Goal: Information Seeking & Learning: Learn about a topic

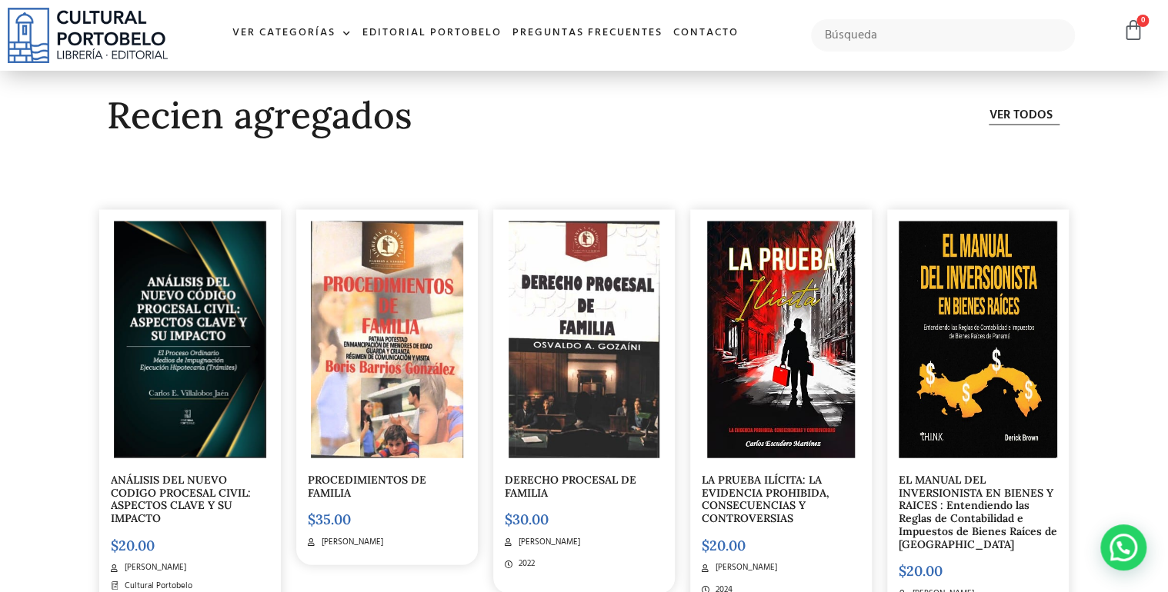
scroll to position [4545, 0]
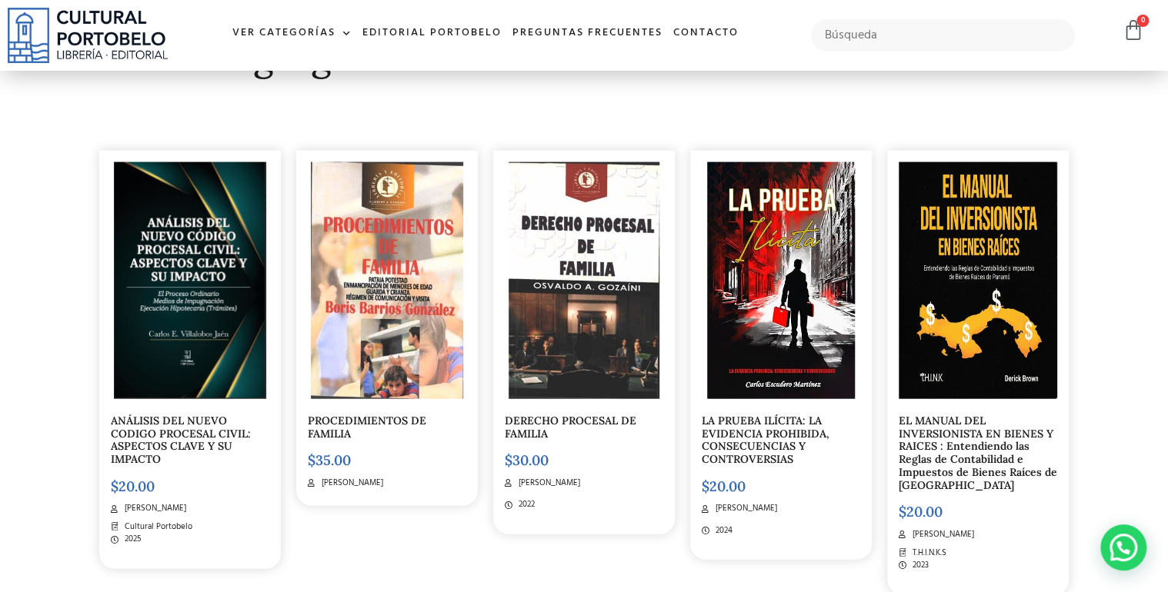
click at [200, 432] on link "ANÁLISIS DEL NUEVO CODIGO PROCESAL CIVIL: ASPECTOS CLAVE Y SU IMPACTO" at bounding box center [181, 440] width 140 height 52
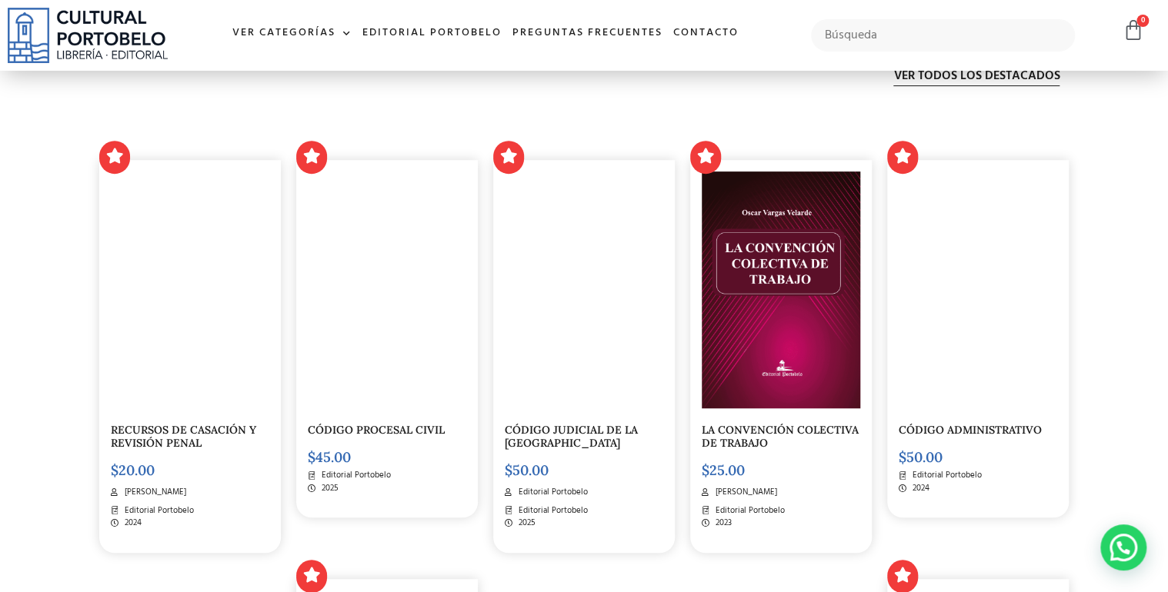
scroll to position [3130, 0]
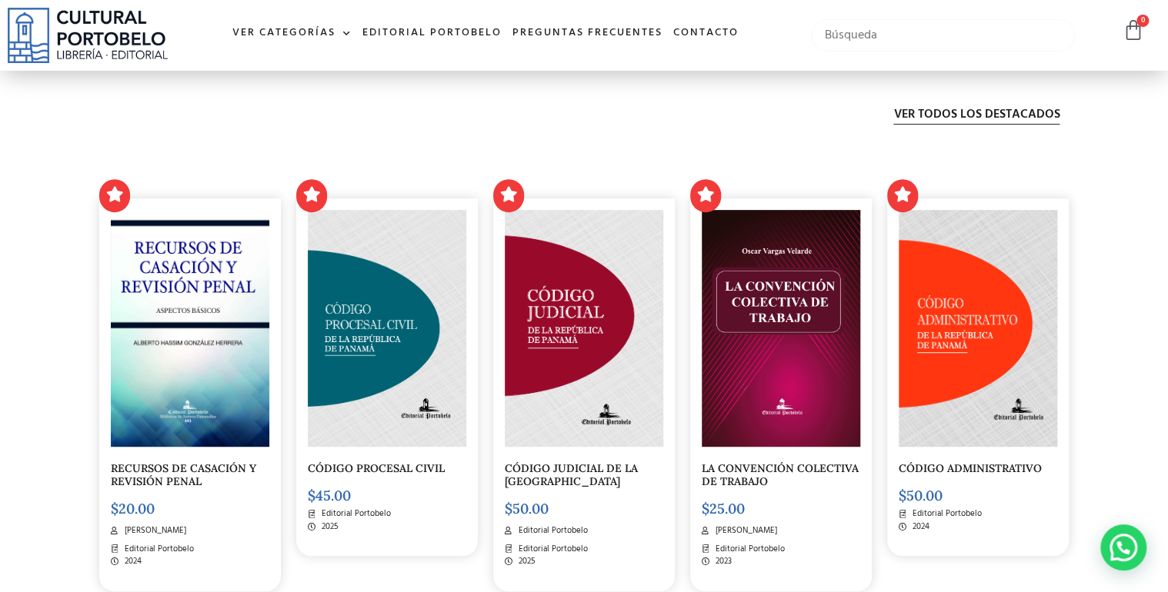
click at [861, 34] on input "text" at bounding box center [942, 35] width 263 height 32
click at [345, 31] on span at bounding box center [343, 33] width 16 height 23
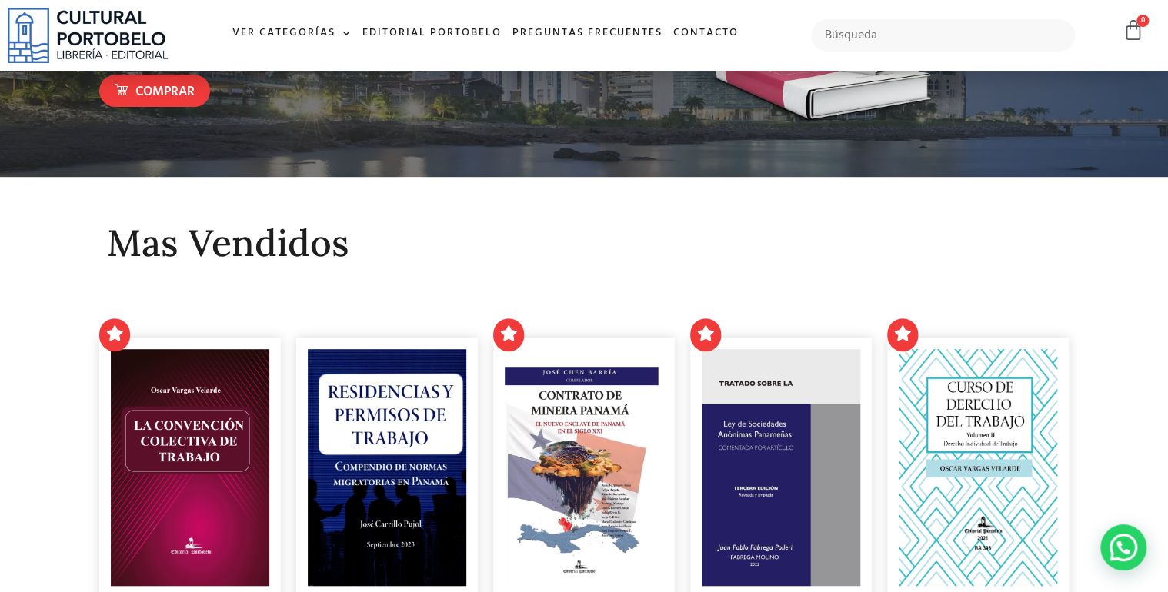
scroll to position [246, 0]
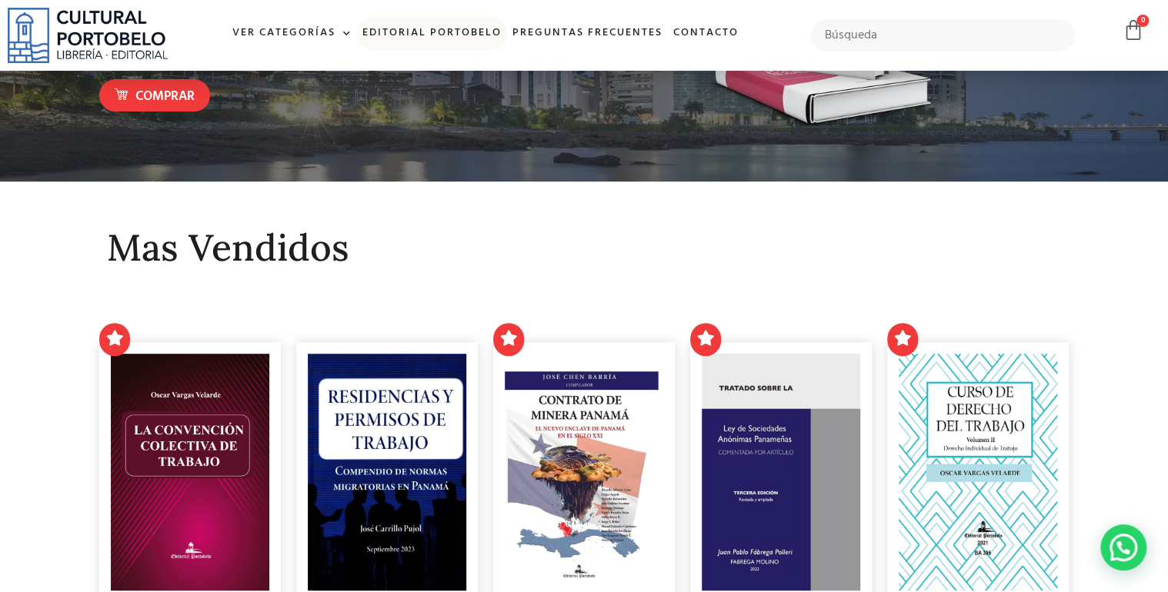
click at [462, 35] on link "Editorial Portobelo" at bounding box center [432, 33] width 150 height 33
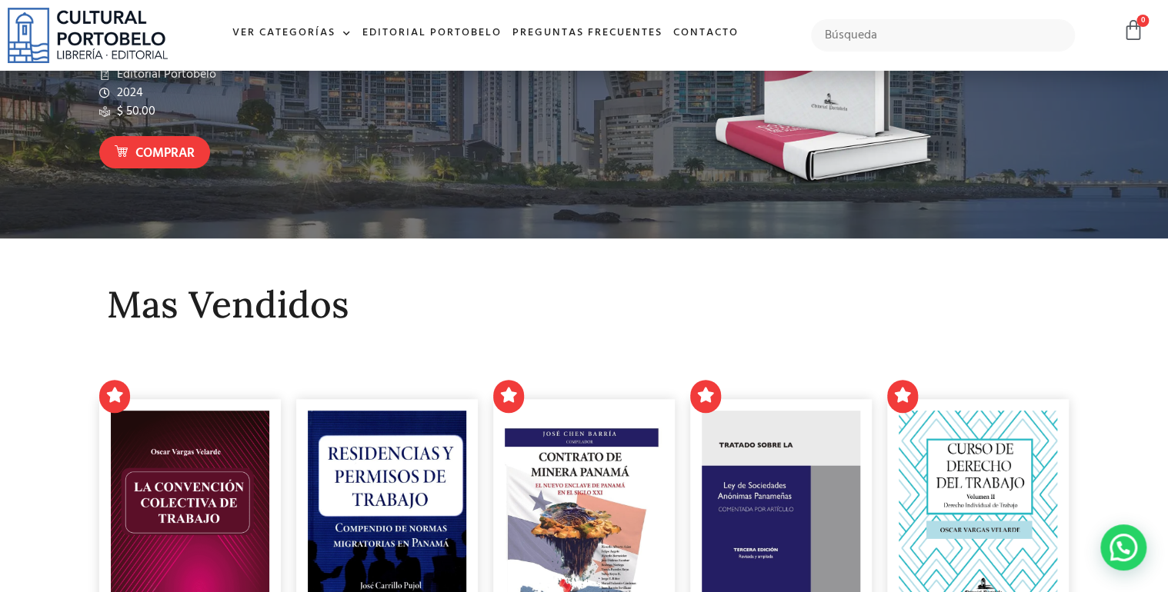
scroll to position [0, 0]
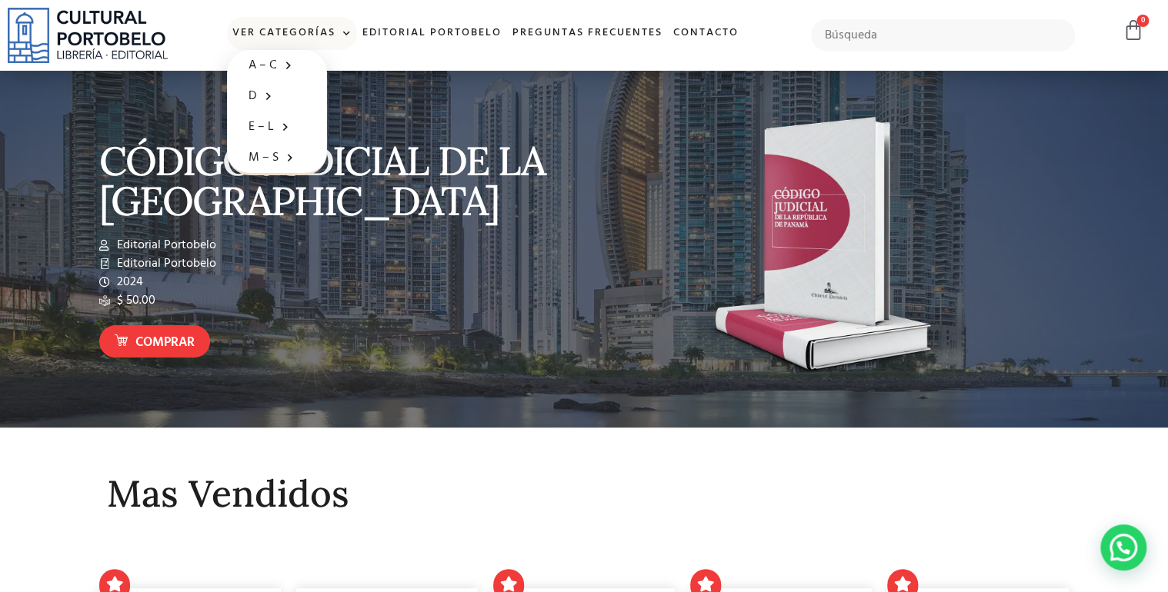
click at [343, 30] on span at bounding box center [343, 33] width 16 height 23
click at [347, 30] on span at bounding box center [343, 33] width 16 height 23
click at [292, 33] on link "Ver Categorías" at bounding box center [292, 33] width 130 height 33
click at [290, 31] on link "Ver Categorías" at bounding box center [292, 33] width 130 height 33
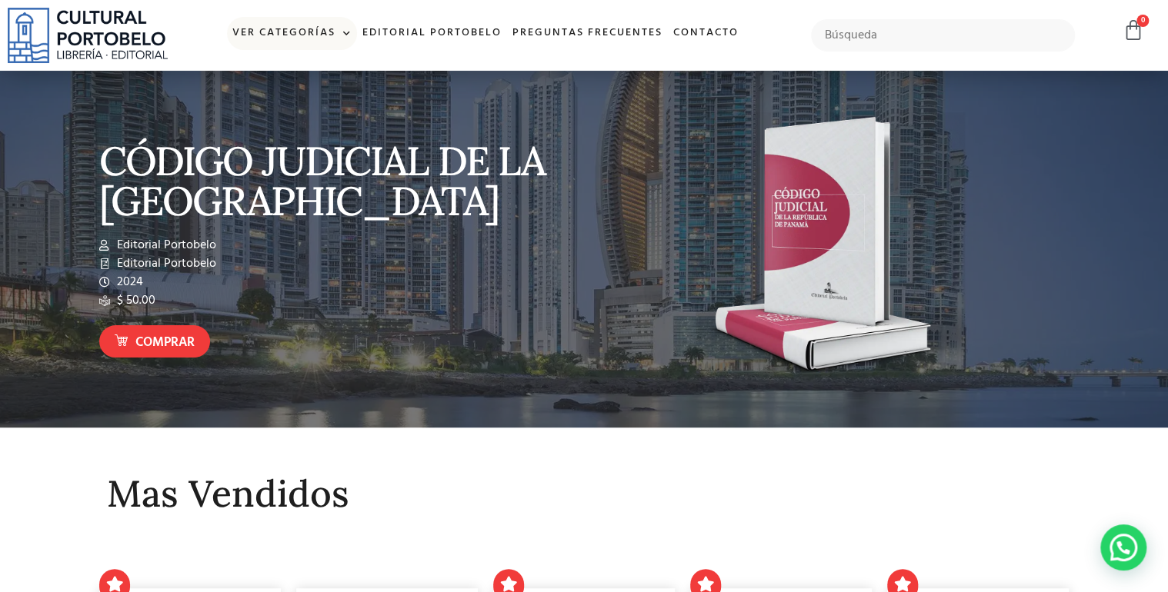
click at [290, 31] on link "Ver Categorías" at bounding box center [292, 33] width 130 height 33
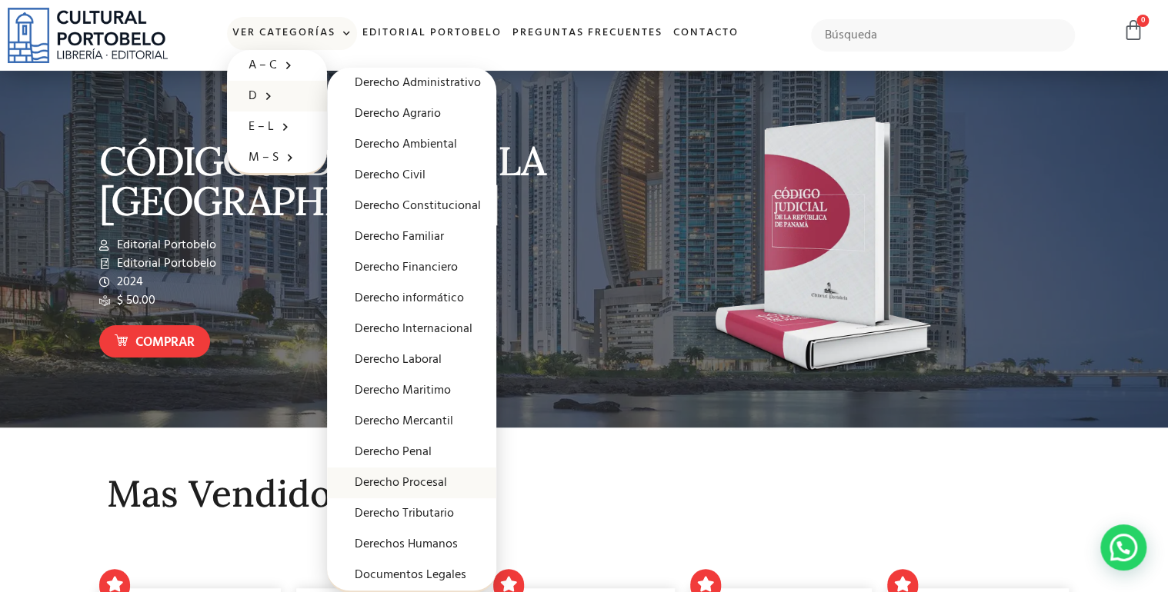
click at [416, 480] on link "Derecho Procesal" at bounding box center [411, 483] width 169 height 31
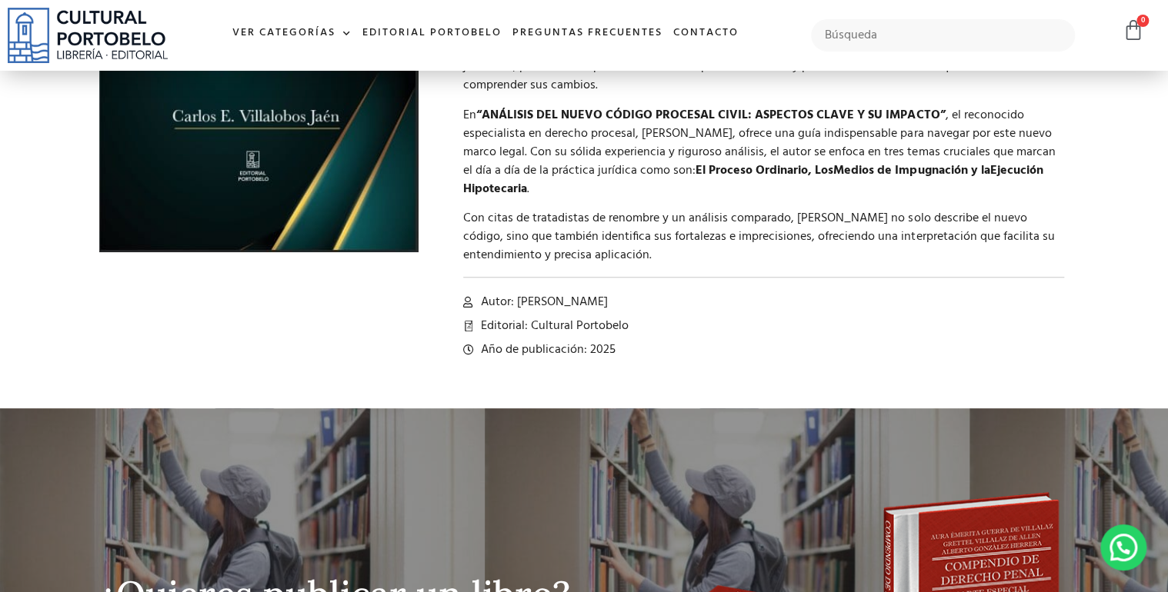
scroll to position [15, 0]
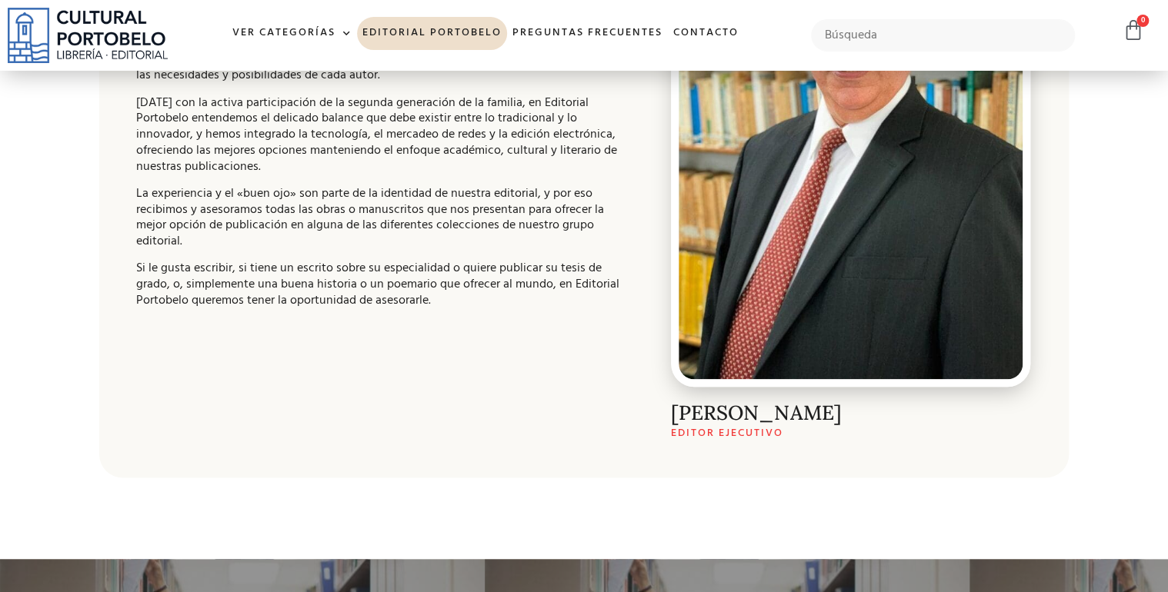
scroll to position [431, 0]
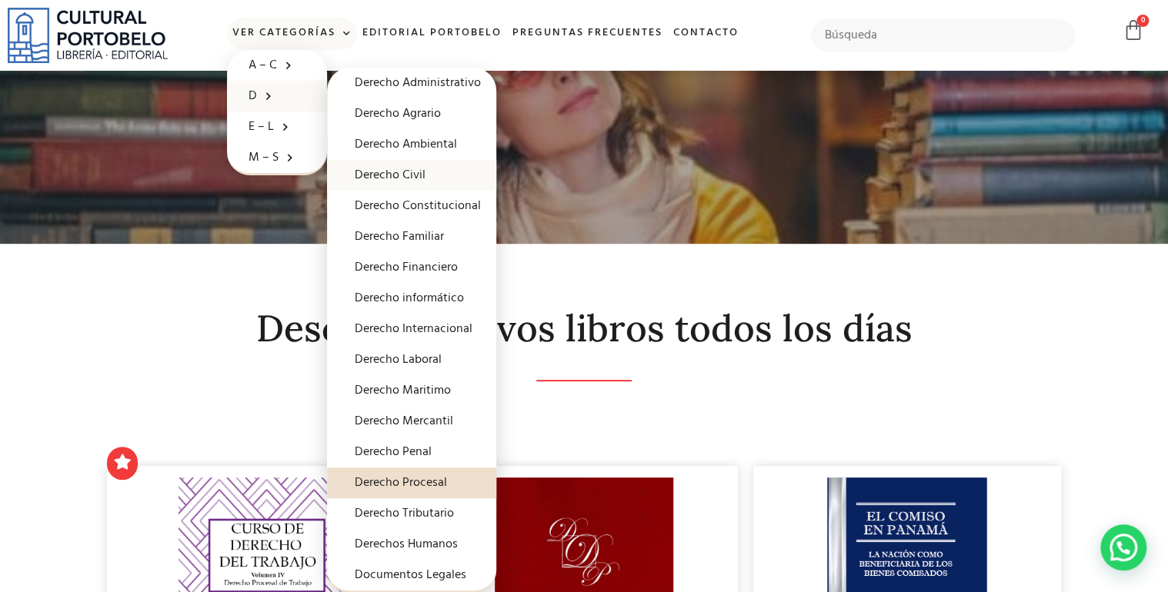
click at [369, 172] on link "Derecho Civil" at bounding box center [411, 175] width 169 height 31
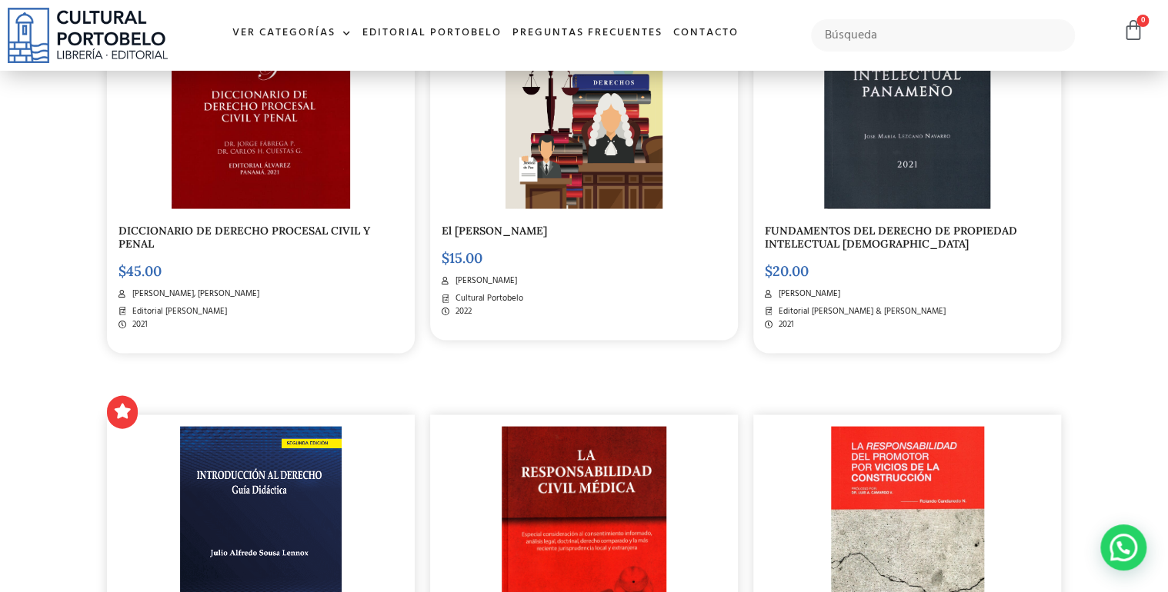
scroll to position [1292, 0]
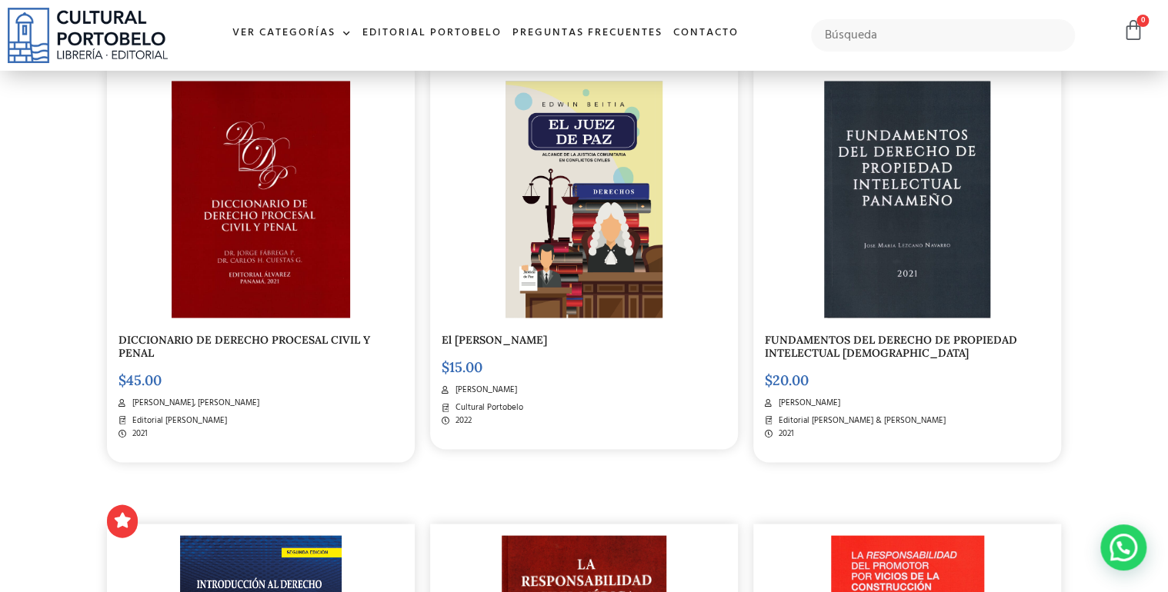
click at [566, 193] on img at bounding box center [583, 199] width 157 height 237
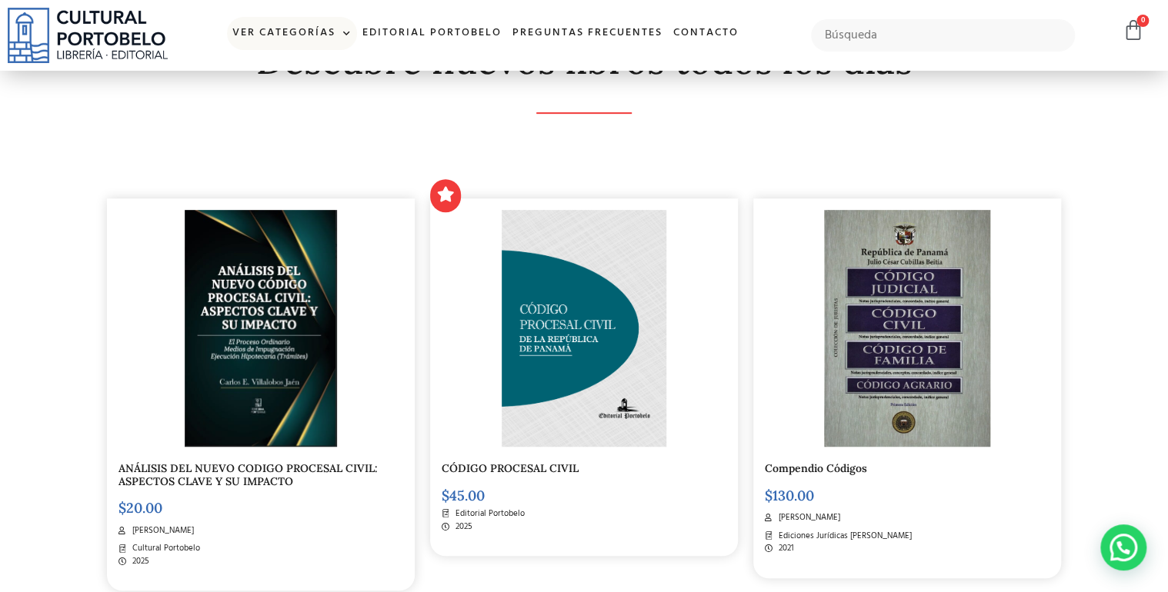
scroll to position [246, 0]
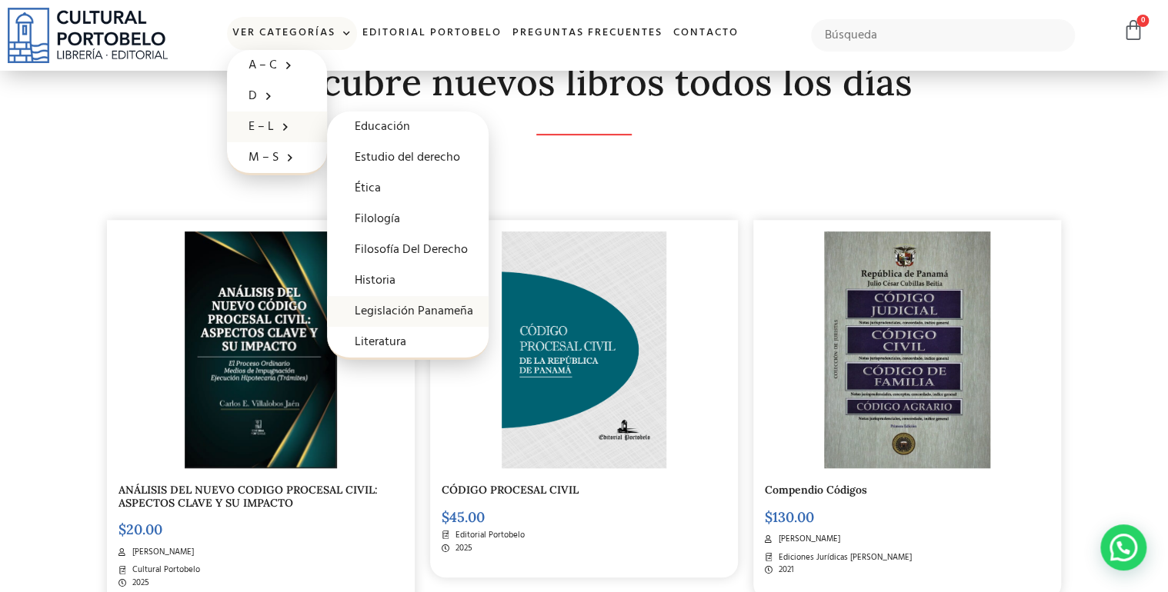
click at [416, 313] on link "Legislación Panameña" at bounding box center [408, 311] width 162 height 31
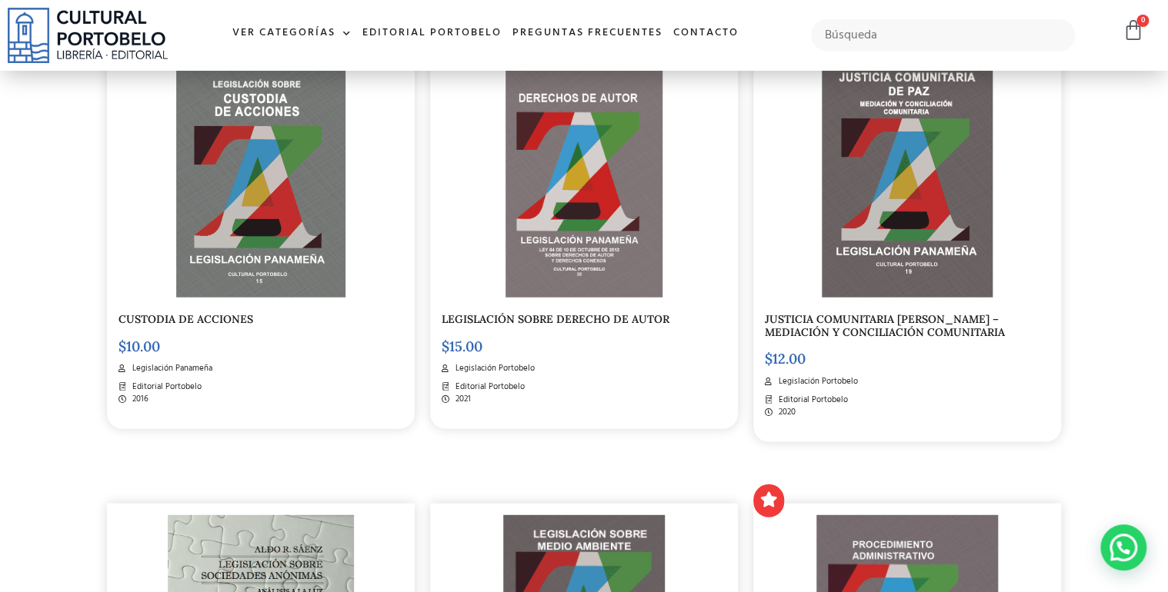
scroll to position [1784, 0]
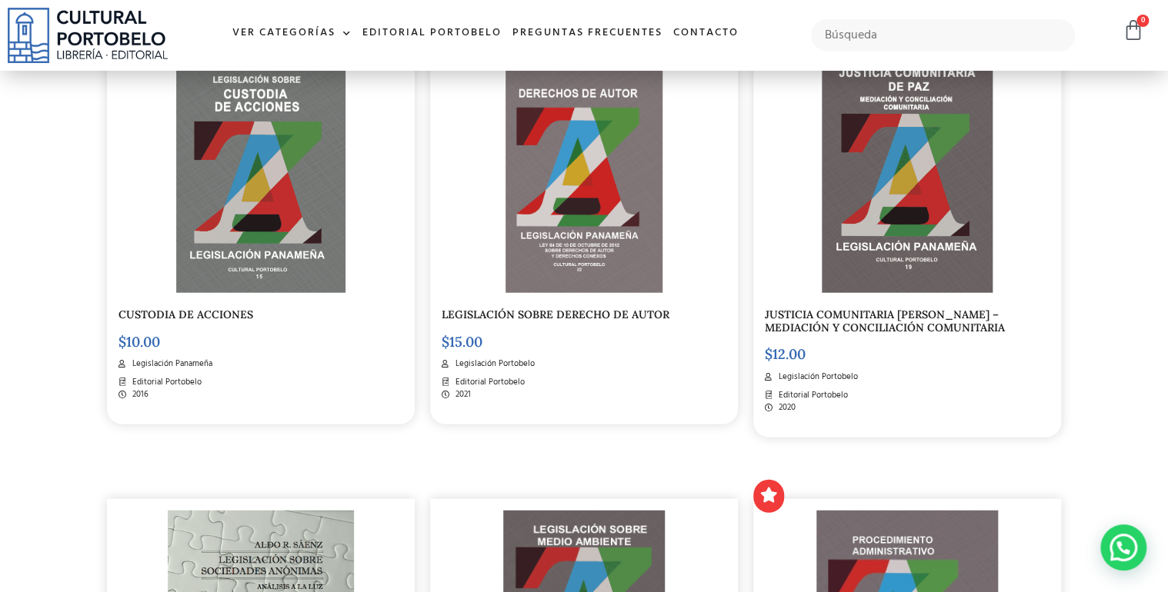
click at [948, 189] on img at bounding box center [906, 174] width 171 height 237
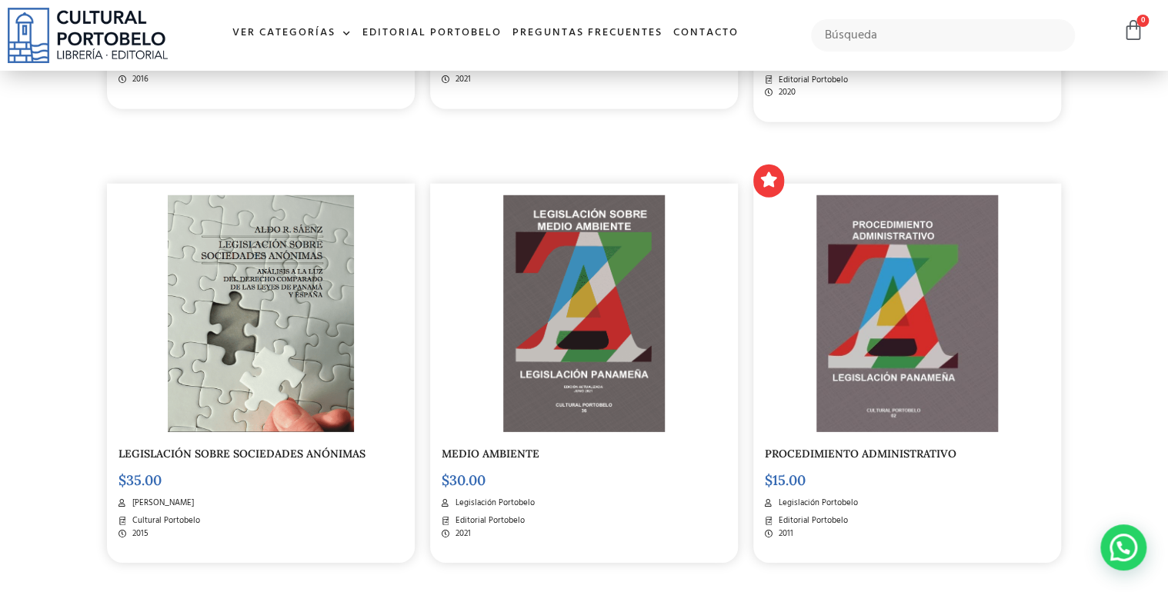
scroll to position [2092, 0]
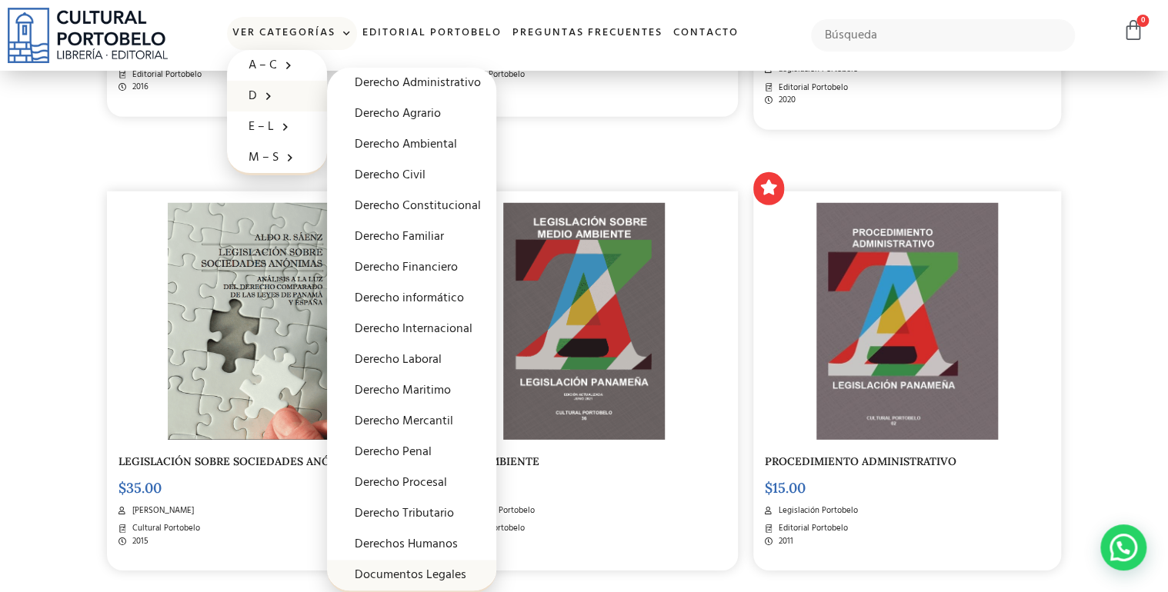
click at [411, 574] on link "Documentos Legales" at bounding box center [411, 575] width 169 height 31
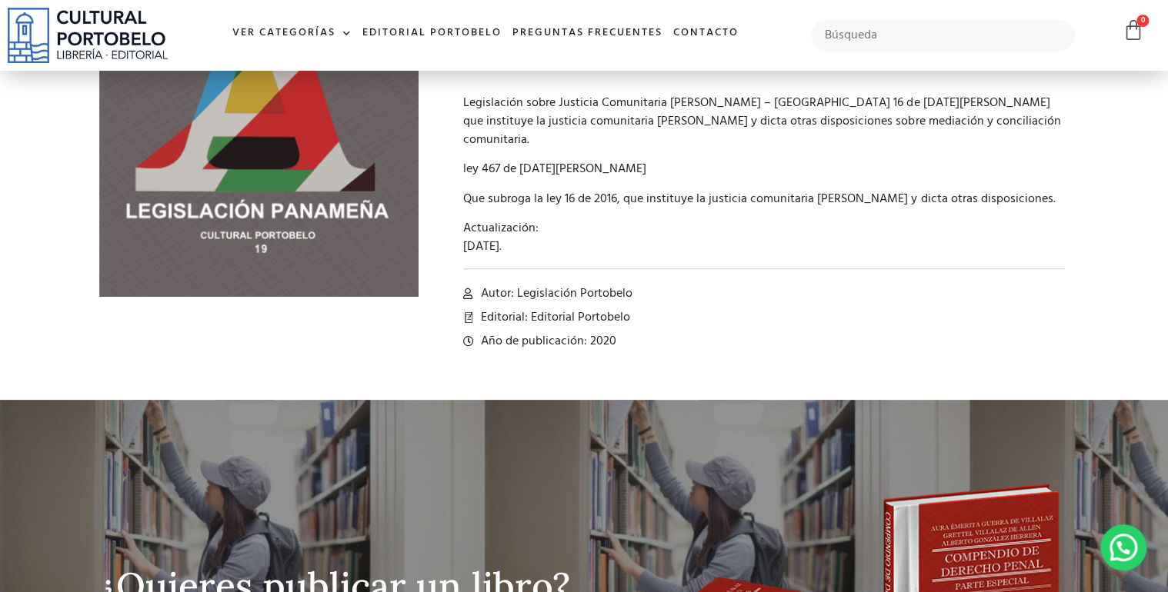
scroll to position [308, 0]
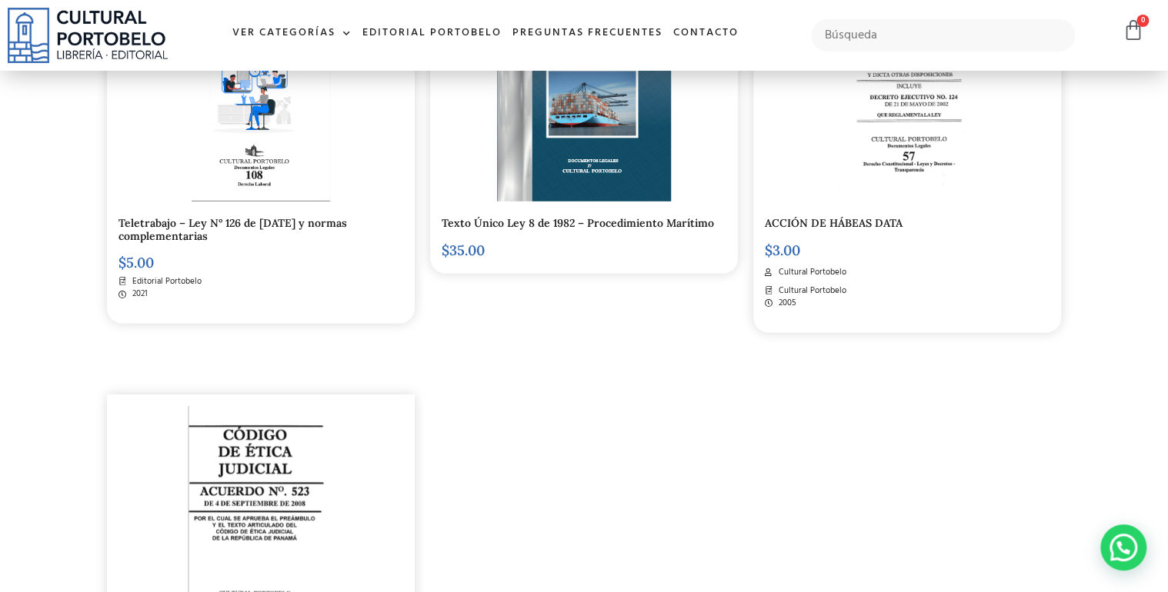
scroll to position [1969, 0]
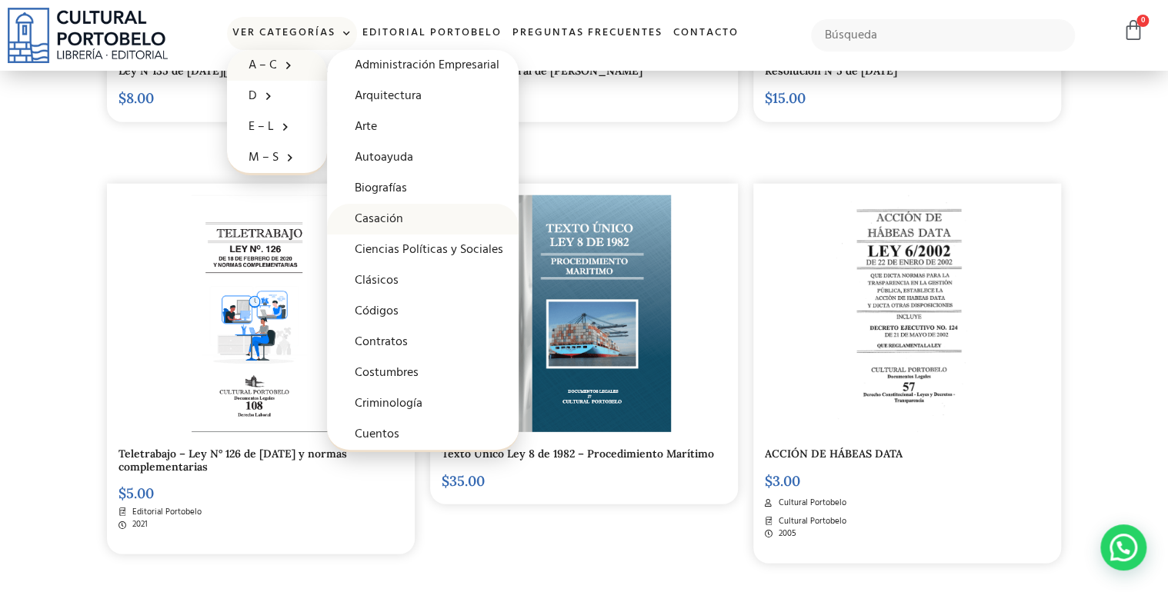
click at [388, 220] on link "Casación" at bounding box center [423, 219] width 192 height 31
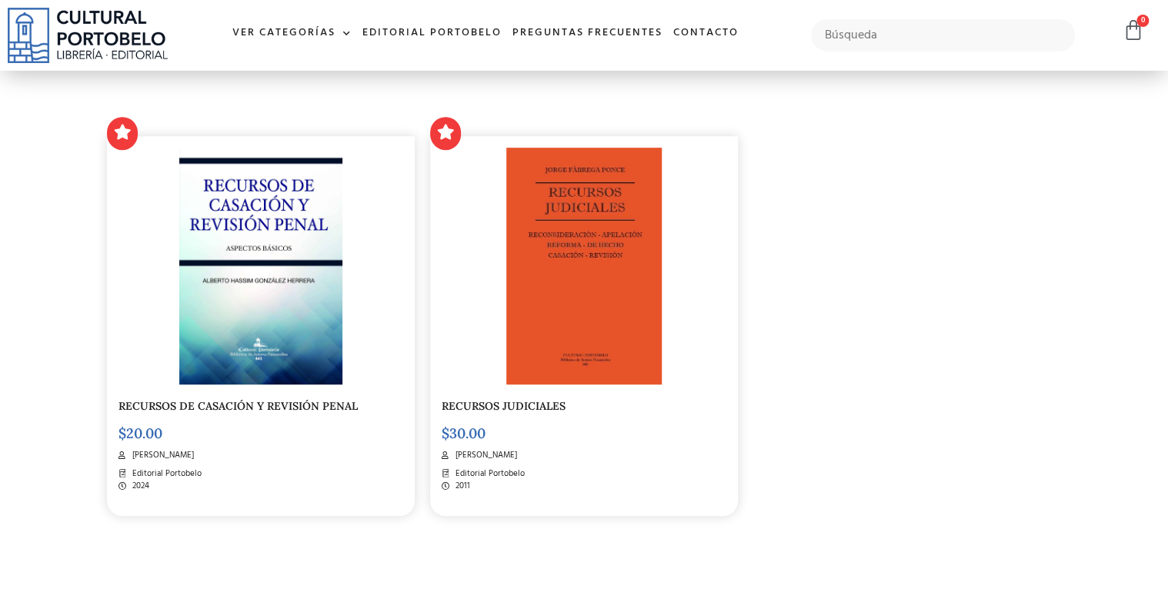
scroll to position [308, 0]
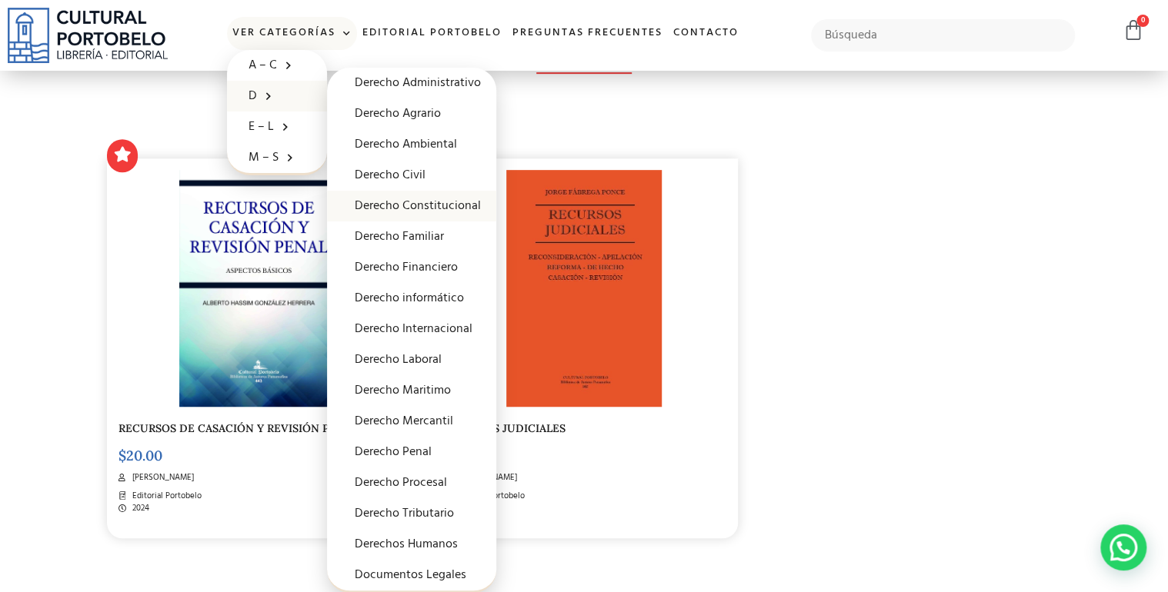
click at [419, 205] on link "Derecho Constitucional" at bounding box center [411, 206] width 169 height 31
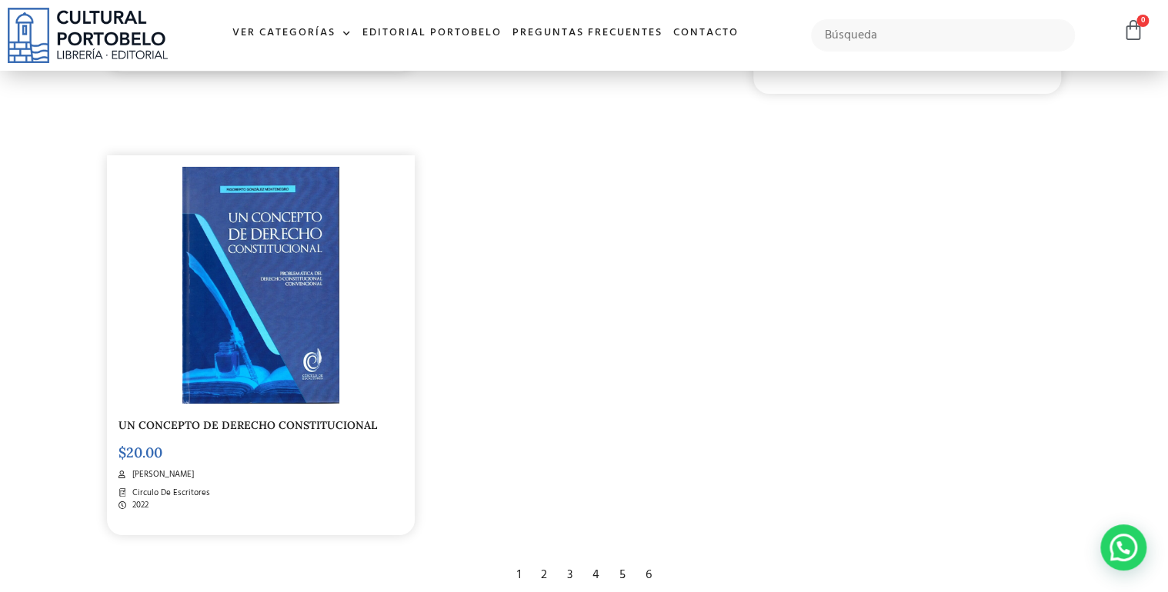
scroll to position [2769, 0]
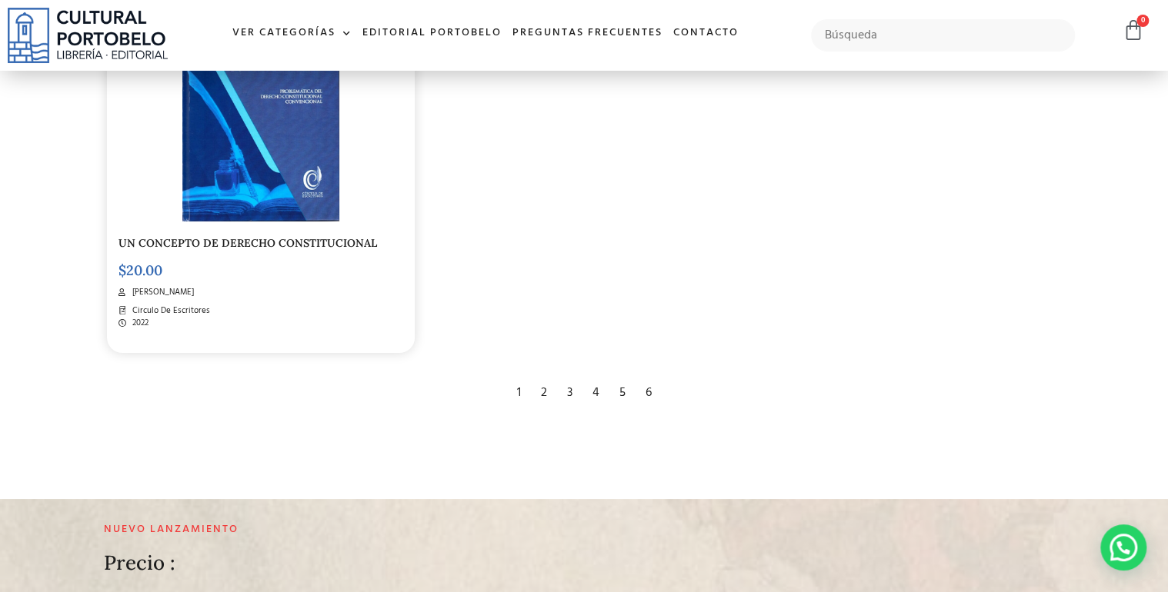
drag, startPoint x: 542, startPoint y: 373, endPoint x: 537, endPoint y: 388, distance: 16.1
click at [538, 384] on div "2" at bounding box center [544, 393] width 22 height 34
click at [542, 381] on div "2" at bounding box center [544, 393] width 22 height 34
click at [543, 376] on div "2" at bounding box center [544, 393] width 22 height 34
click at [542, 376] on div "2" at bounding box center [544, 393] width 22 height 34
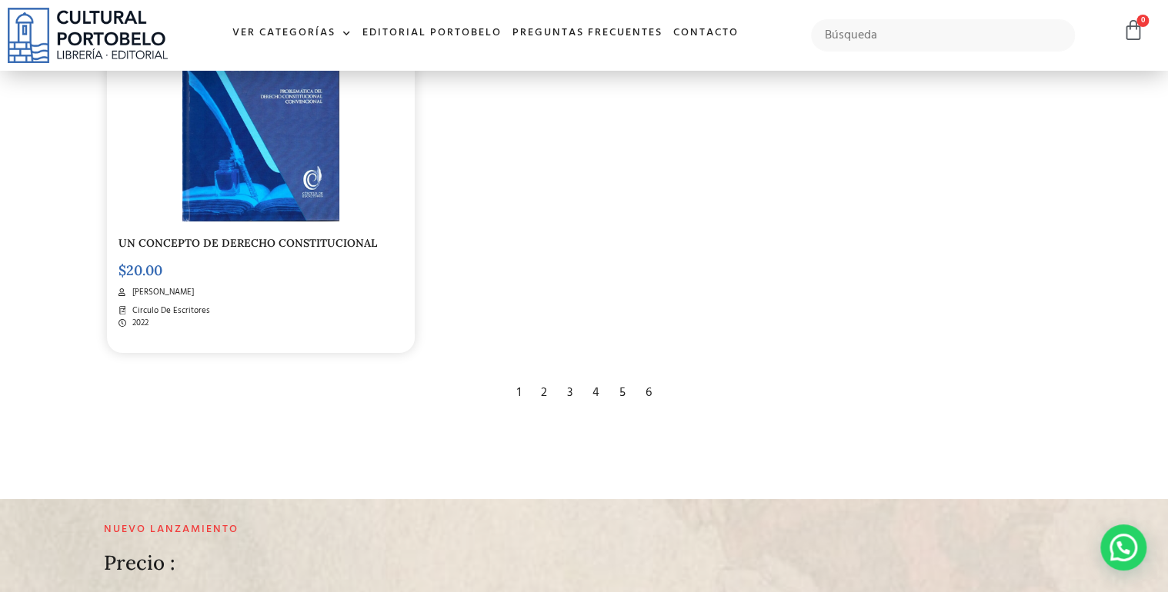
drag, startPoint x: 542, startPoint y: 375, endPoint x: 571, endPoint y: 378, distance: 28.7
click at [571, 378] on div "3" at bounding box center [569, 393] width 21 height 34
click at [570, 378] on div "3" at bounding box center [569, 393] width 21 height 34
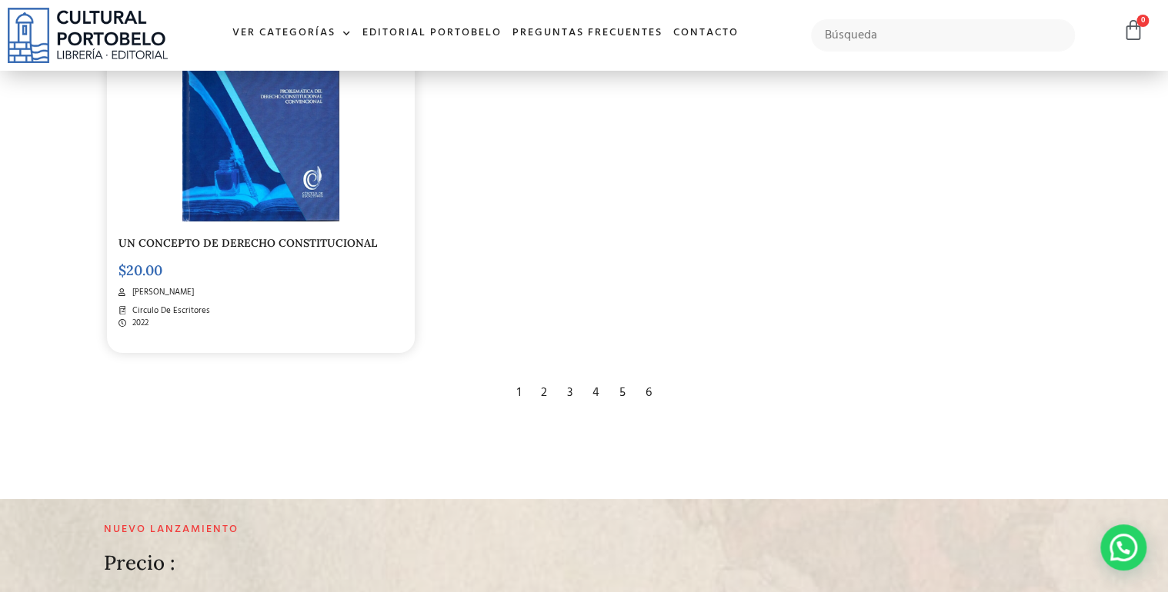
click at [594, 384] on div "4" at bounding box center [596, 393] width 22 height 34
drag, startPoint x: 594, startPoint y: 384, endPoint x: 621, endPoint y: 379, distance: 28.1
click at [621, 379] on div "5" at bounding box center [622, 393] width 22 height 34
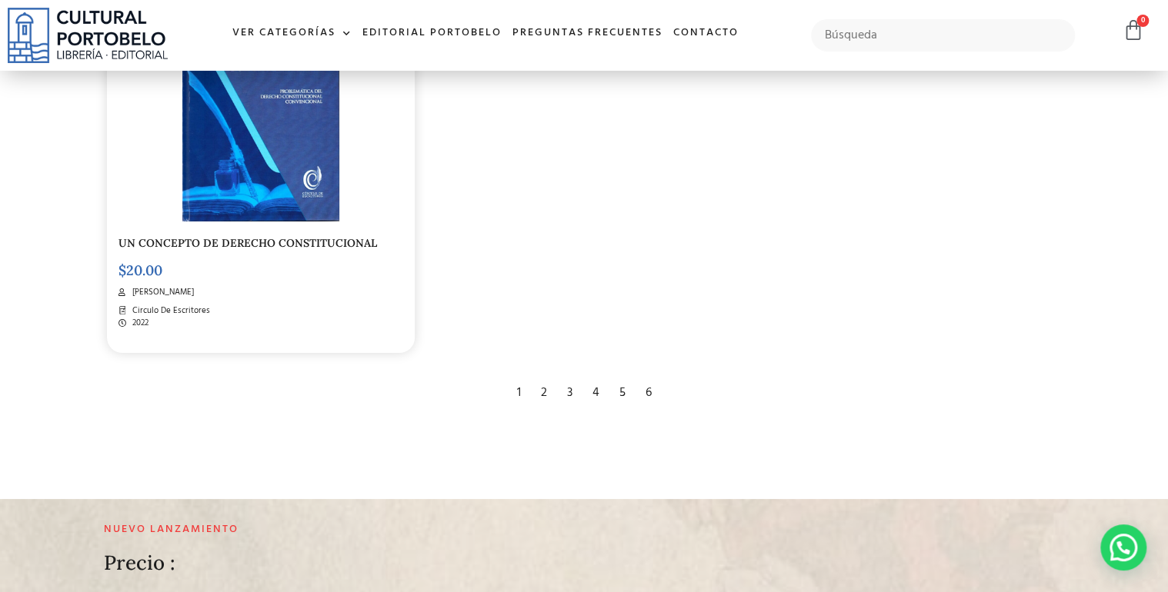
drag, startPoint x: 621, startPoint y: 379, endPoint x: 647, endPoint y: 378, distance: 25.4
click at [647, 378] on div "6" at bounding box center [649, 393] width 22 height 34
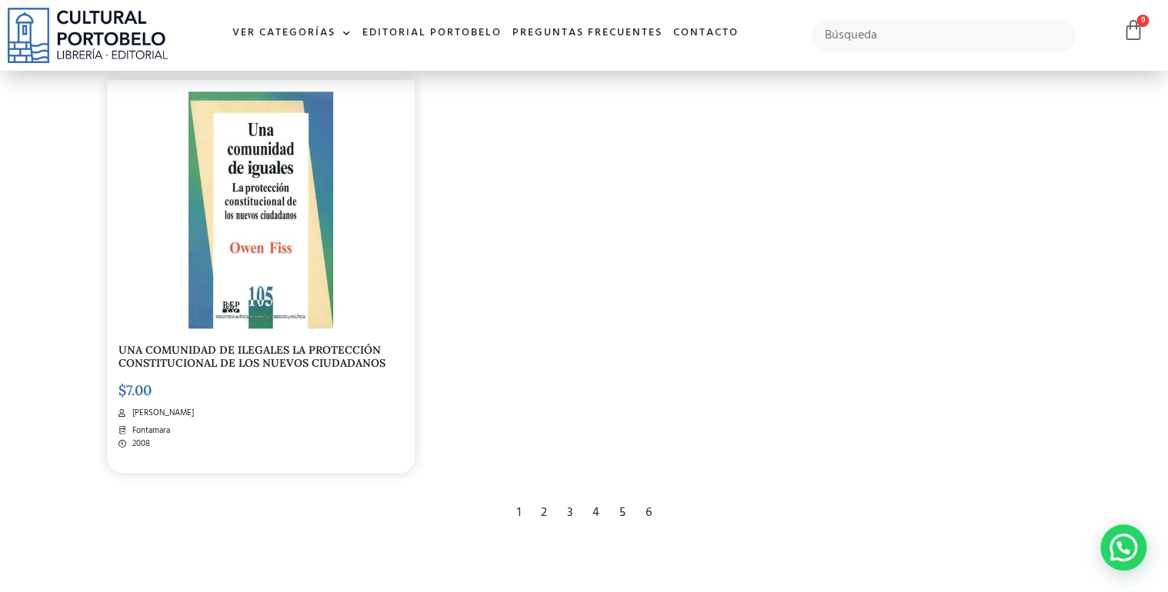
scroll to position [861, 0]
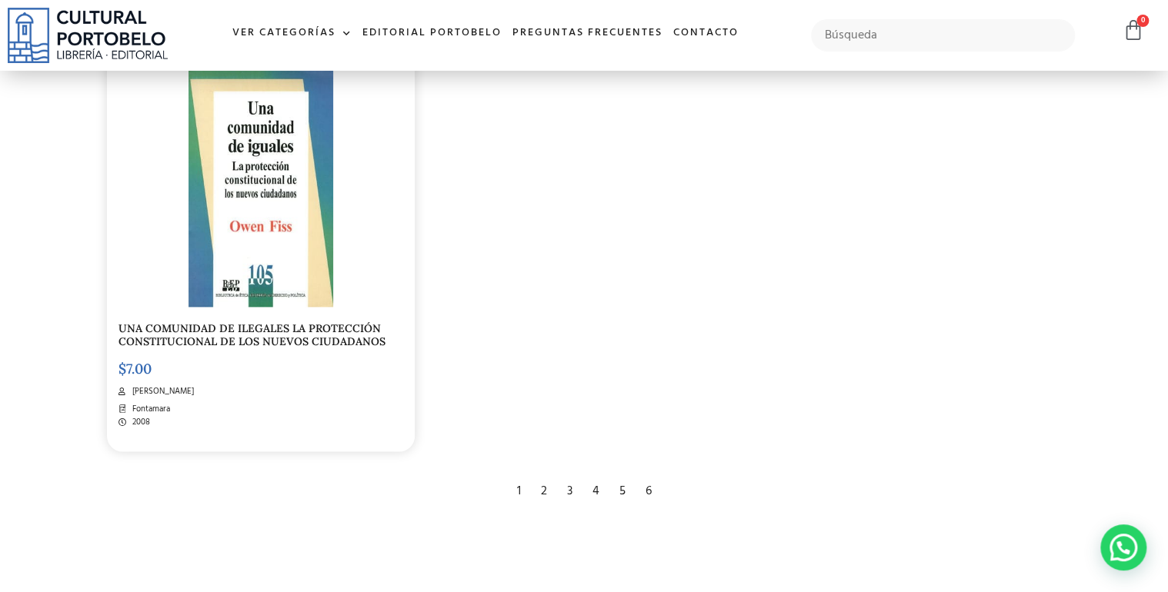
click at [544, 492] on div "2" at bounding box center [544, 492] width 22 height 34
click at [542, 492] on div "2" at bounding box center [544, 492] width 22 height 34
click at [543, 492] on div "2" at bounding box center [544, 492] width 22 height 34
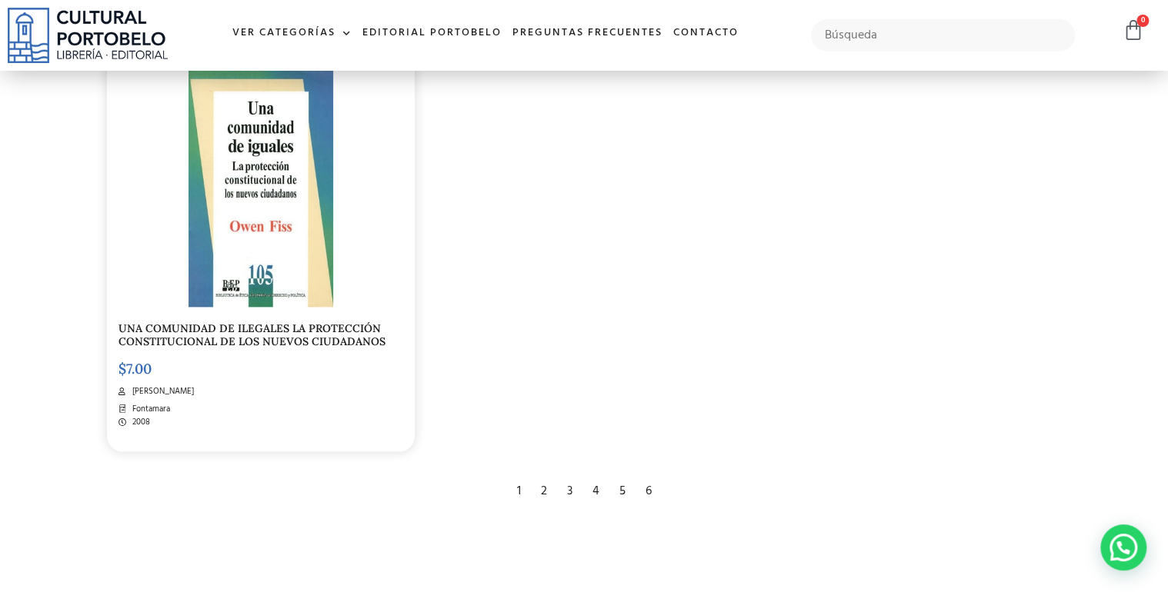
click at [543, 492] on div "2" at bounding box center [544, 492] width 22 height 34
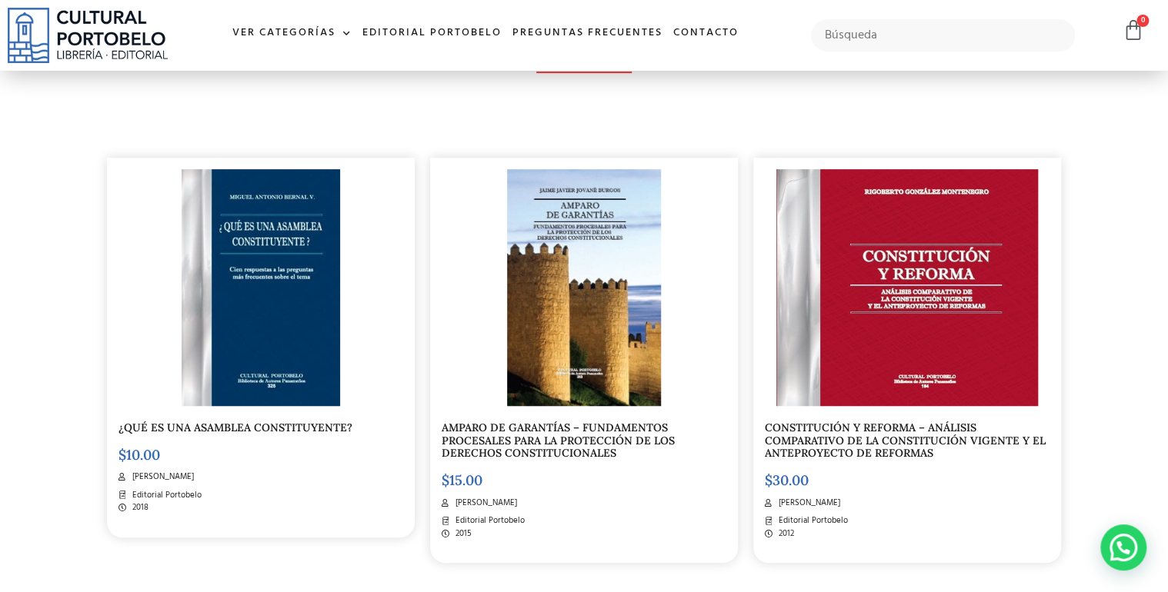
scroll to position [308, 0]
click at [576, 363] on img at bounding box center [584, 288] width 154 height 237
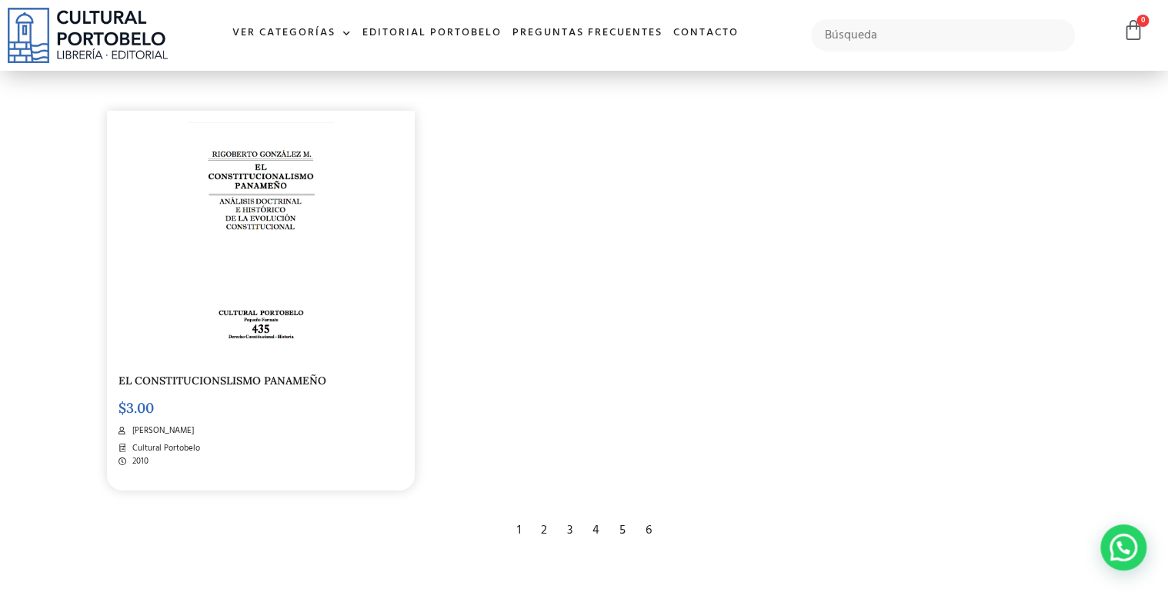
scroll to position [2646, 0]
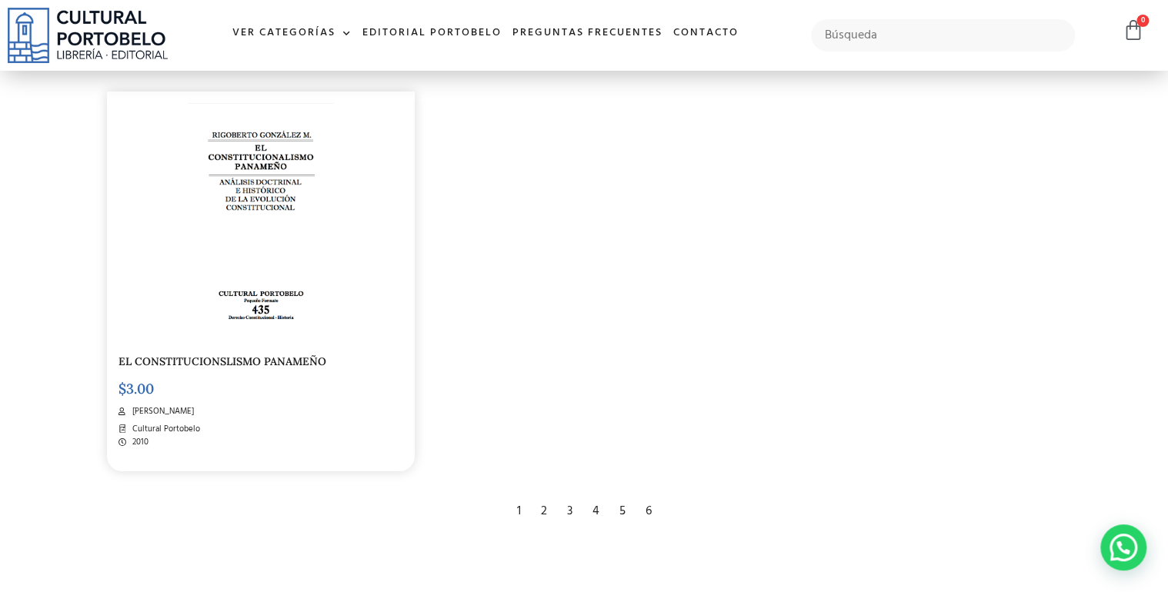
click at [567, 512] on div "3" at bounding box center [569, 512] width 21 height 34
click at [567, 511] on div "3" at bounding box center [569, 512] width 21 height 34
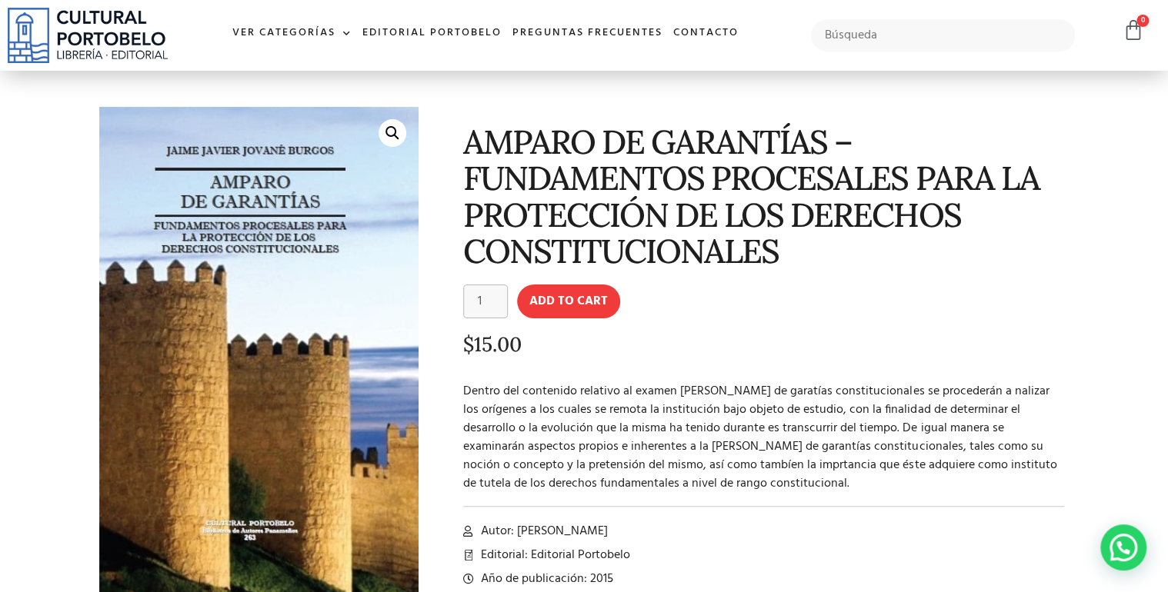
scroll to position [62, 0]
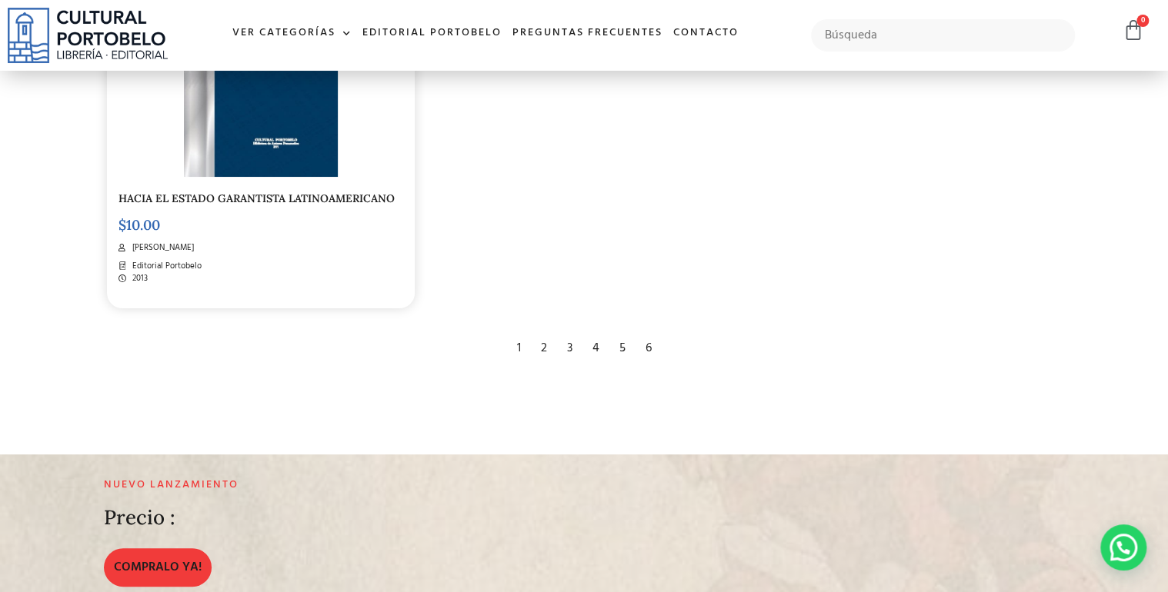
scroll to position [2892, 0]
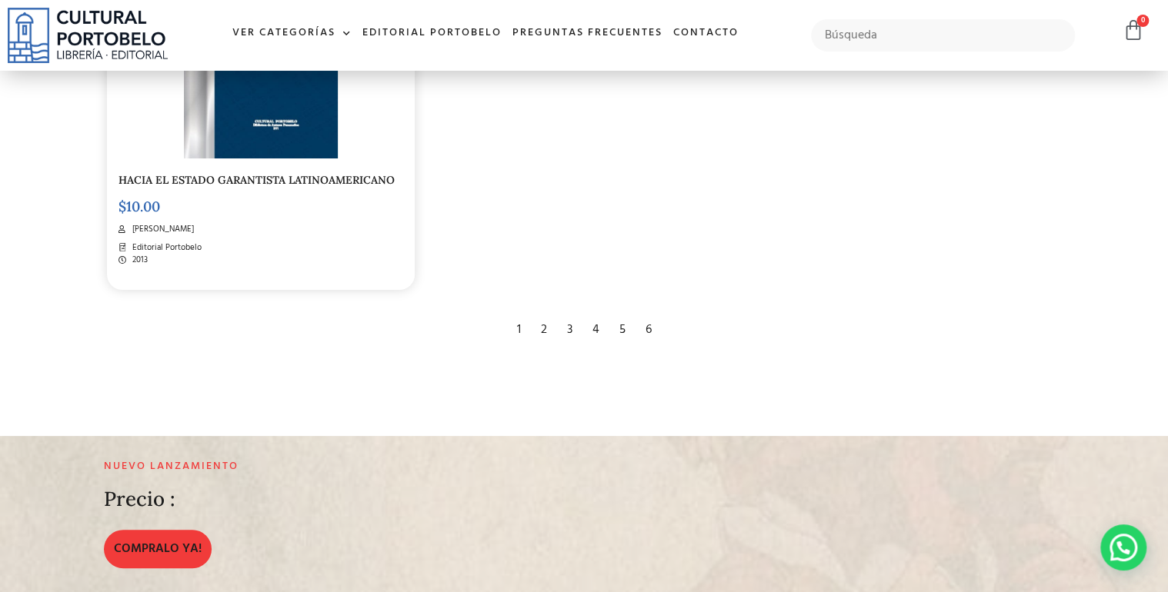
click at [596, 317] on div "4" at bounding box center [596, 330] width 22 height 34
click at [594, 318] on div "4" at bounding box center [596, 330] width 22 height 34
click at [594, 317] on div "4" at bounding box center [596, 330] width 22 height 34
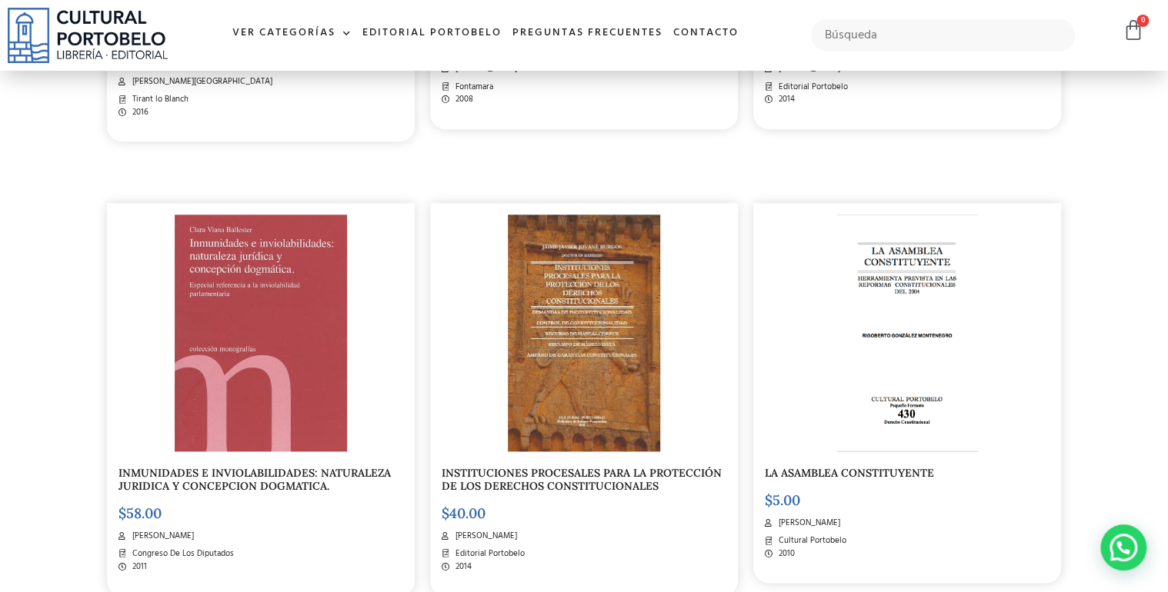
scroll to position [800, 0]
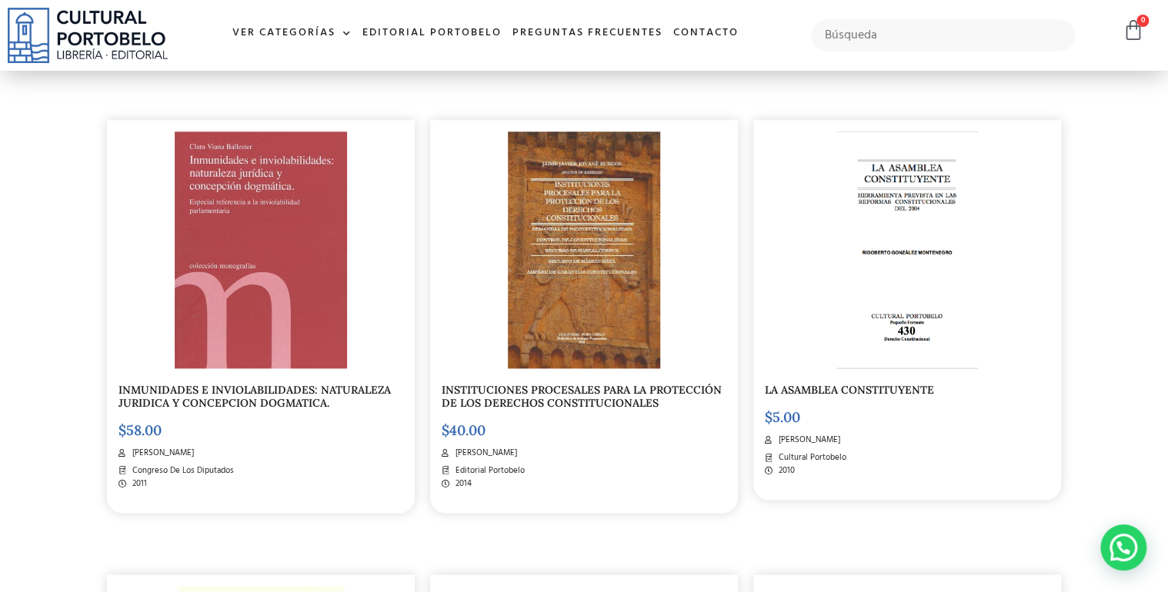
click at [589, 305] on img at bounding box center [584, 250] width 152 height 237
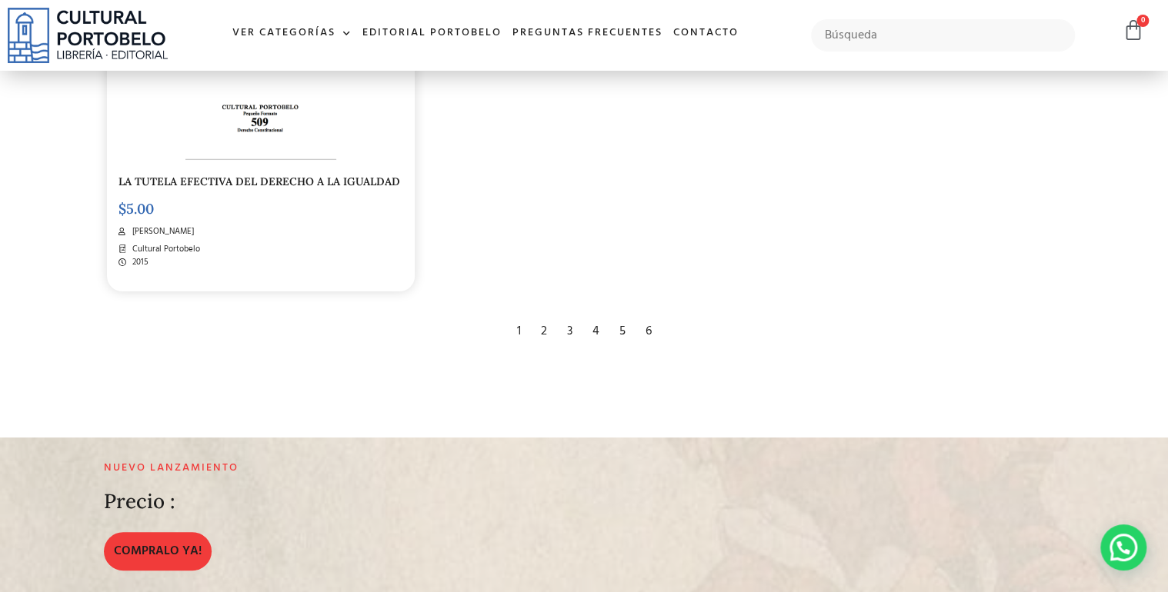
scroll to position [2831, 0]
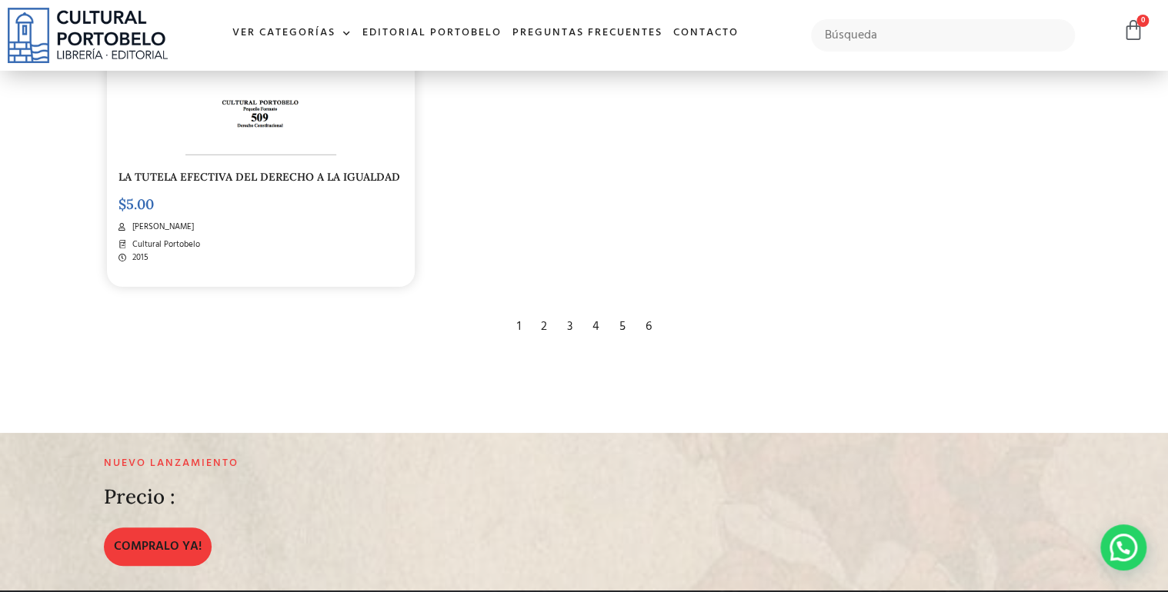
click at [622, 325] on div "5" at bounding box center [622, 327] width 22 height 34
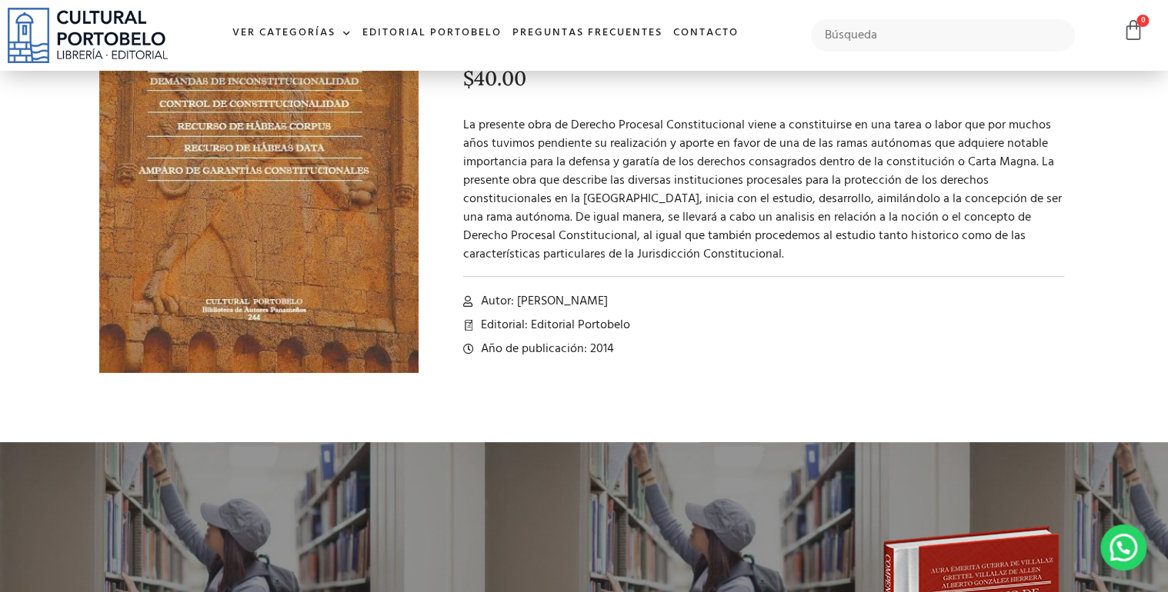
scroll to position [308, 0]
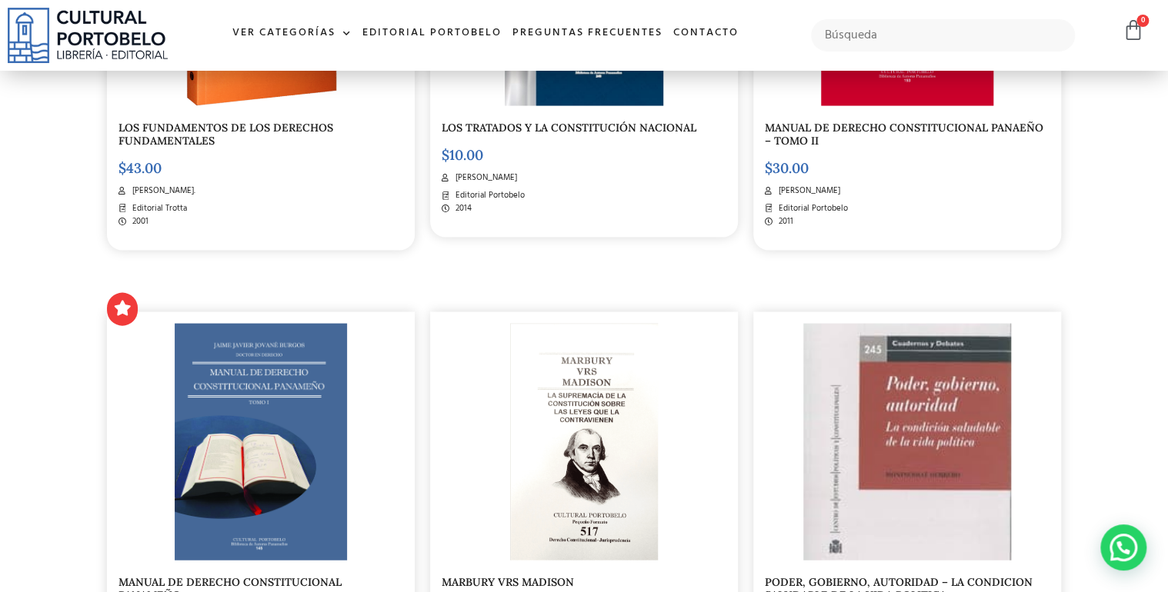
scroll to position [1538, 0]
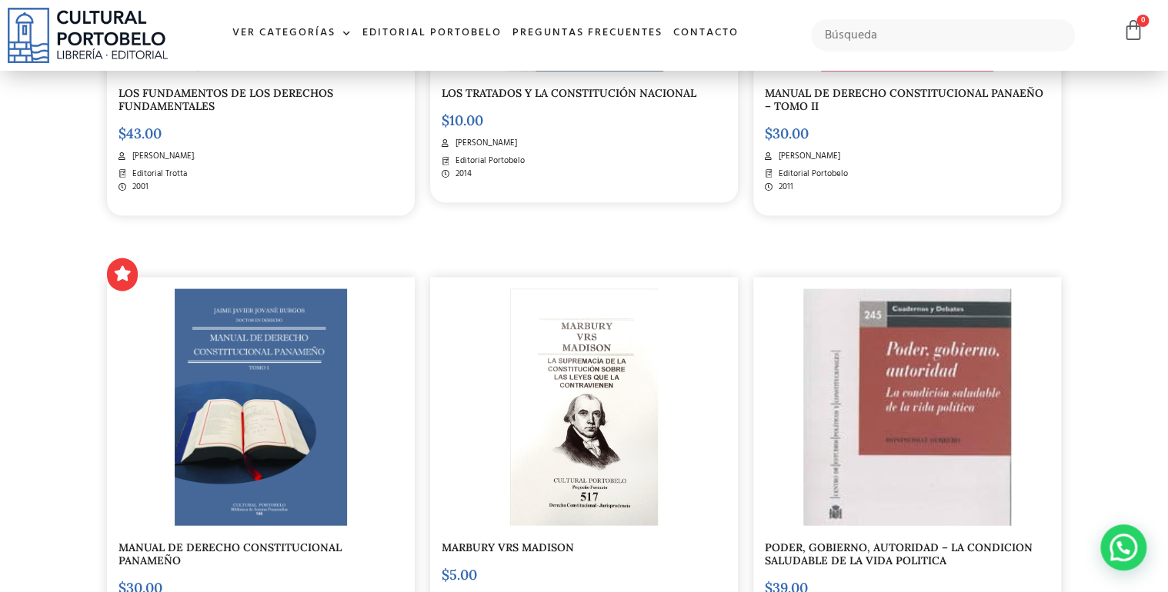
click at [278, 405] on img at bounding box center [261, 407] width 173 height 237
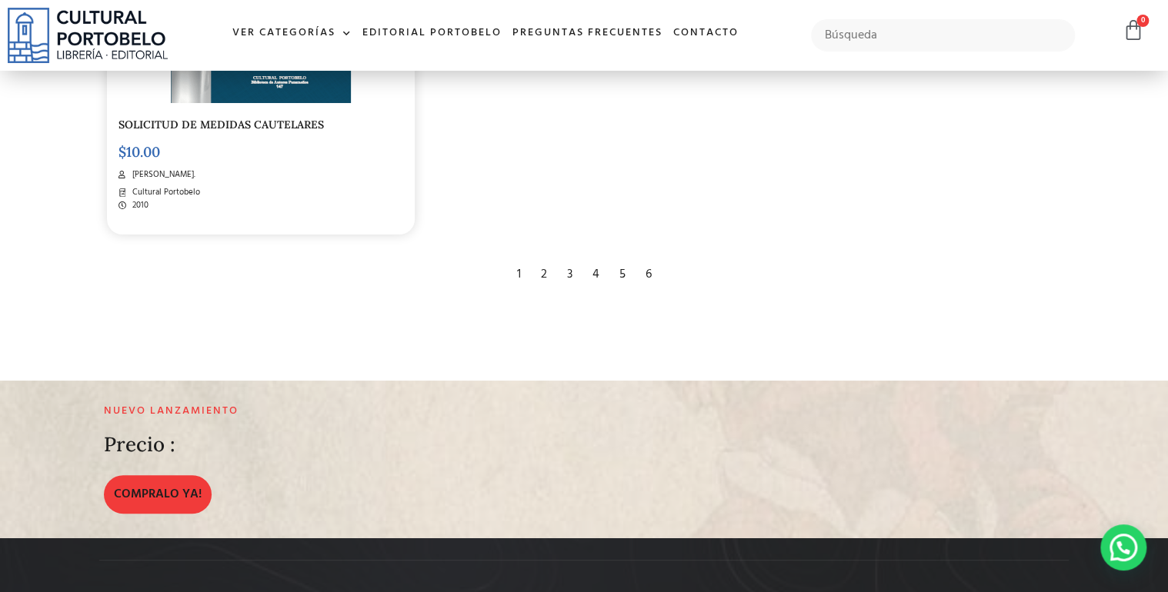
scroll to position [2892, 0]
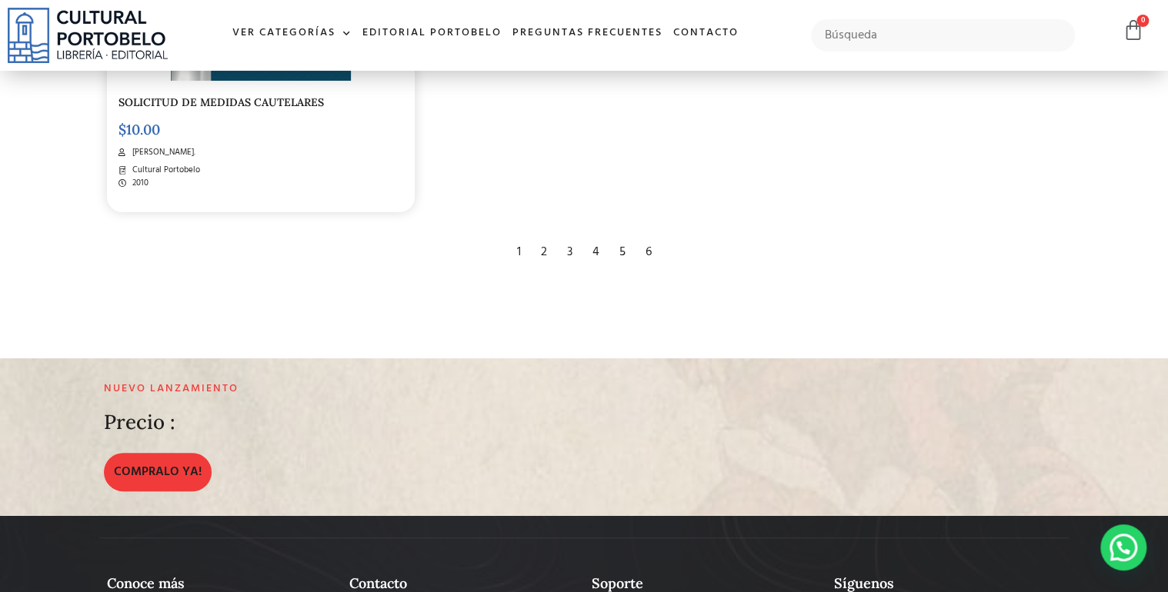
click at [647, 248] on div "6" at bounding box center [649, 252] width 22 height 34
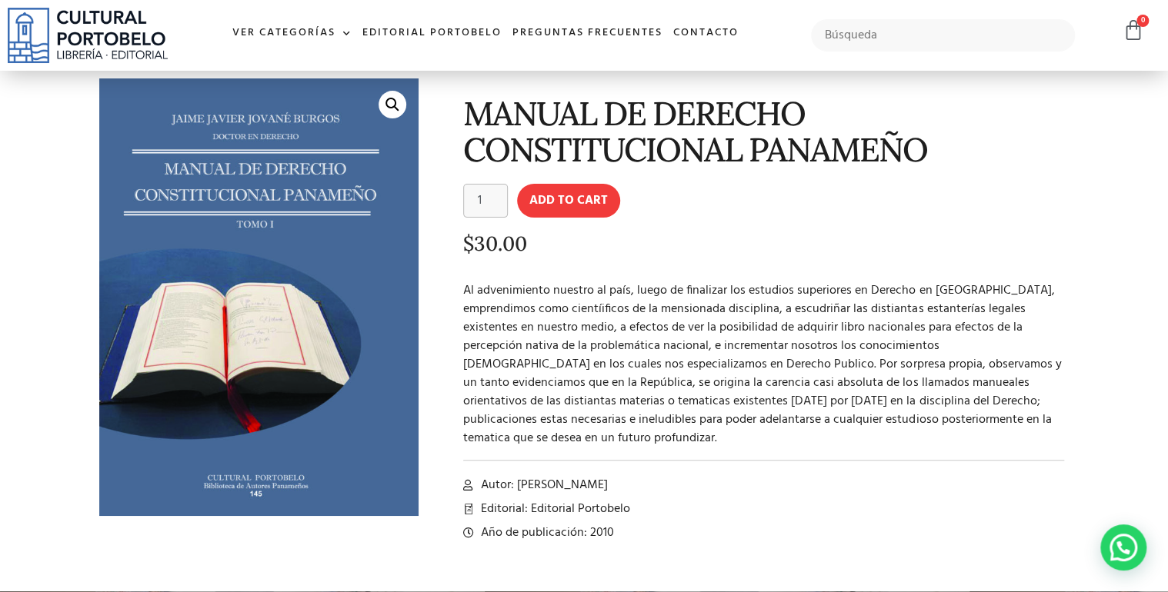
scroll to position [123, 0]
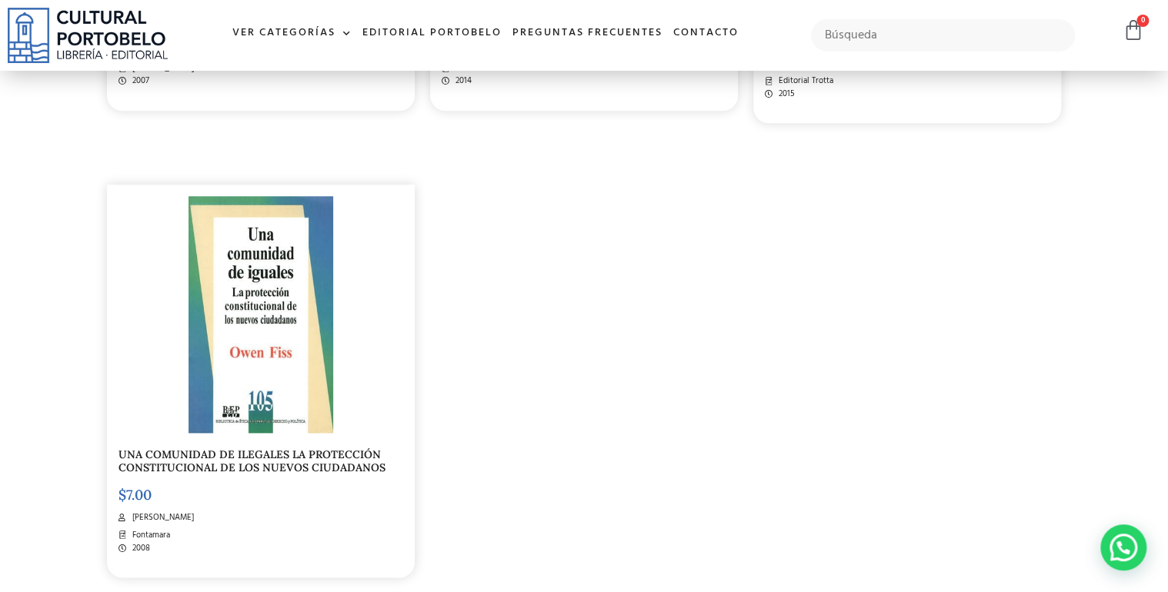
scroll to position [1046, 0]
